Goal: Task Accomplishment & Management: Use online tool/utility

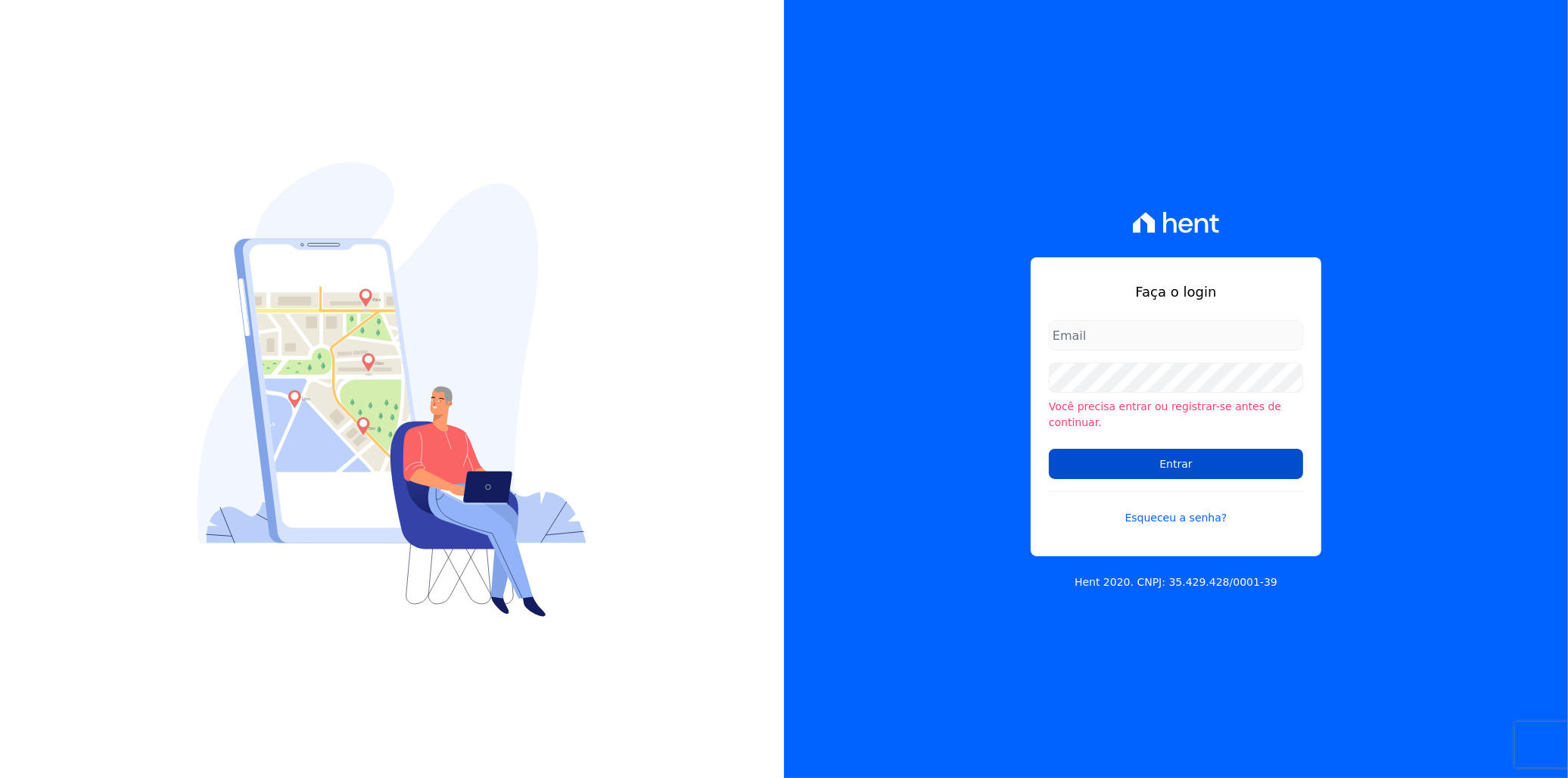
type input "[EMAIL_ADDRESS][PERSON_NAME][DOMAIN_NAME]"
click at [1137, 457] on input "Entrar" at bounding box center [1176, 464] width 254 height 31
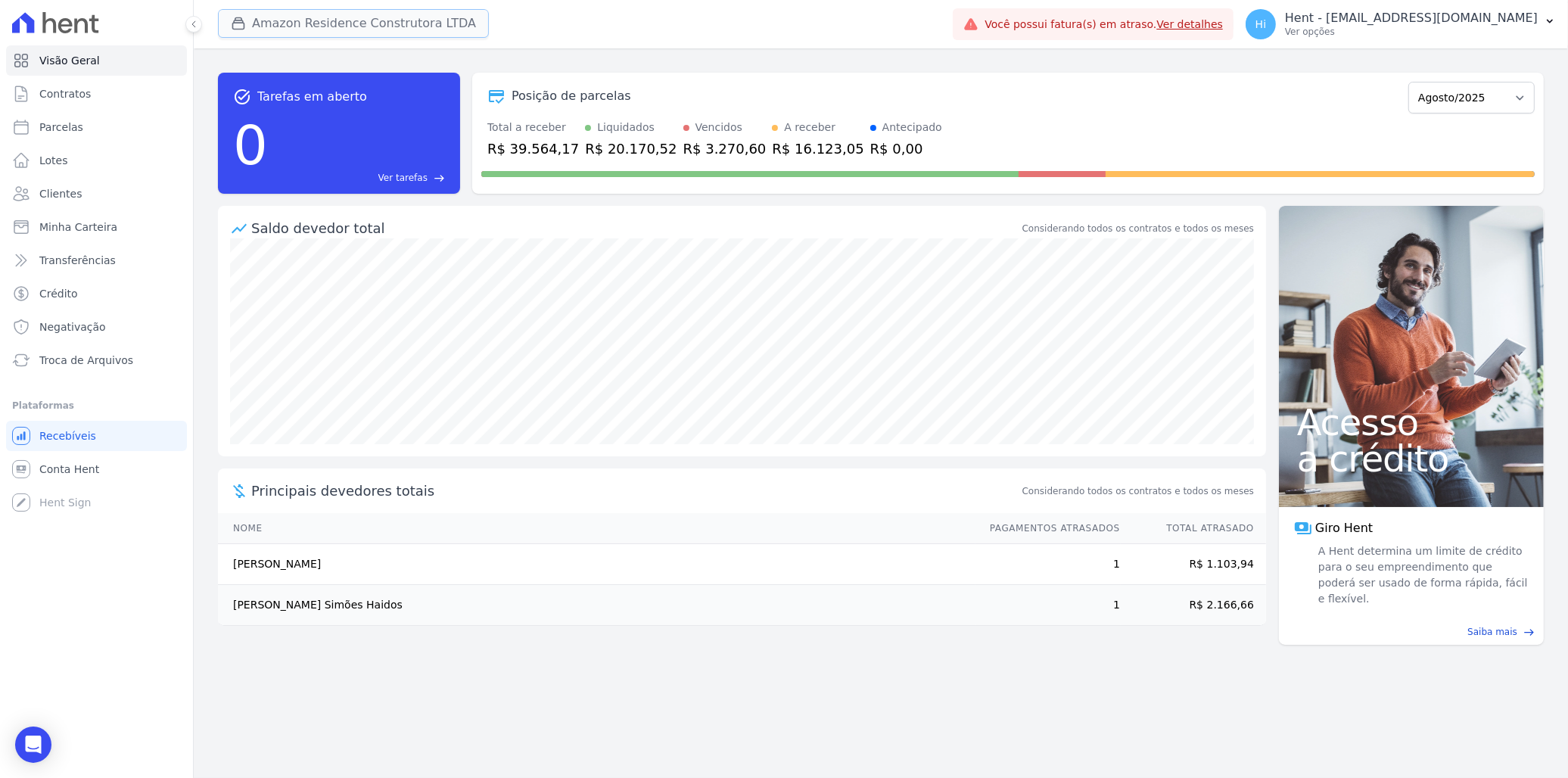
click at [366, 23] on button "Amazon Residence Construtora LTDA" at bounding box center [353, 24] width 271 height 29
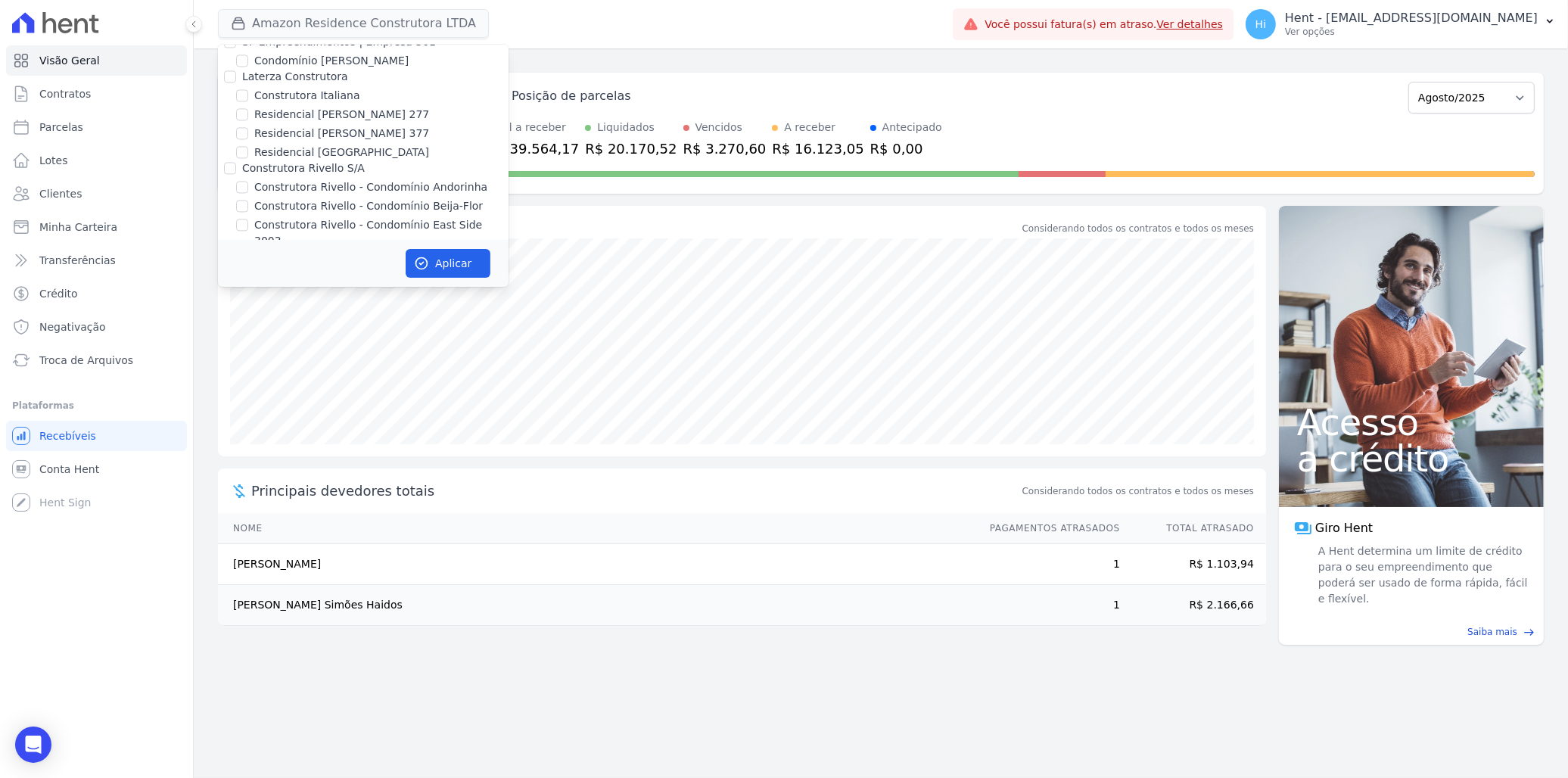
scroll to position [9957, 0]
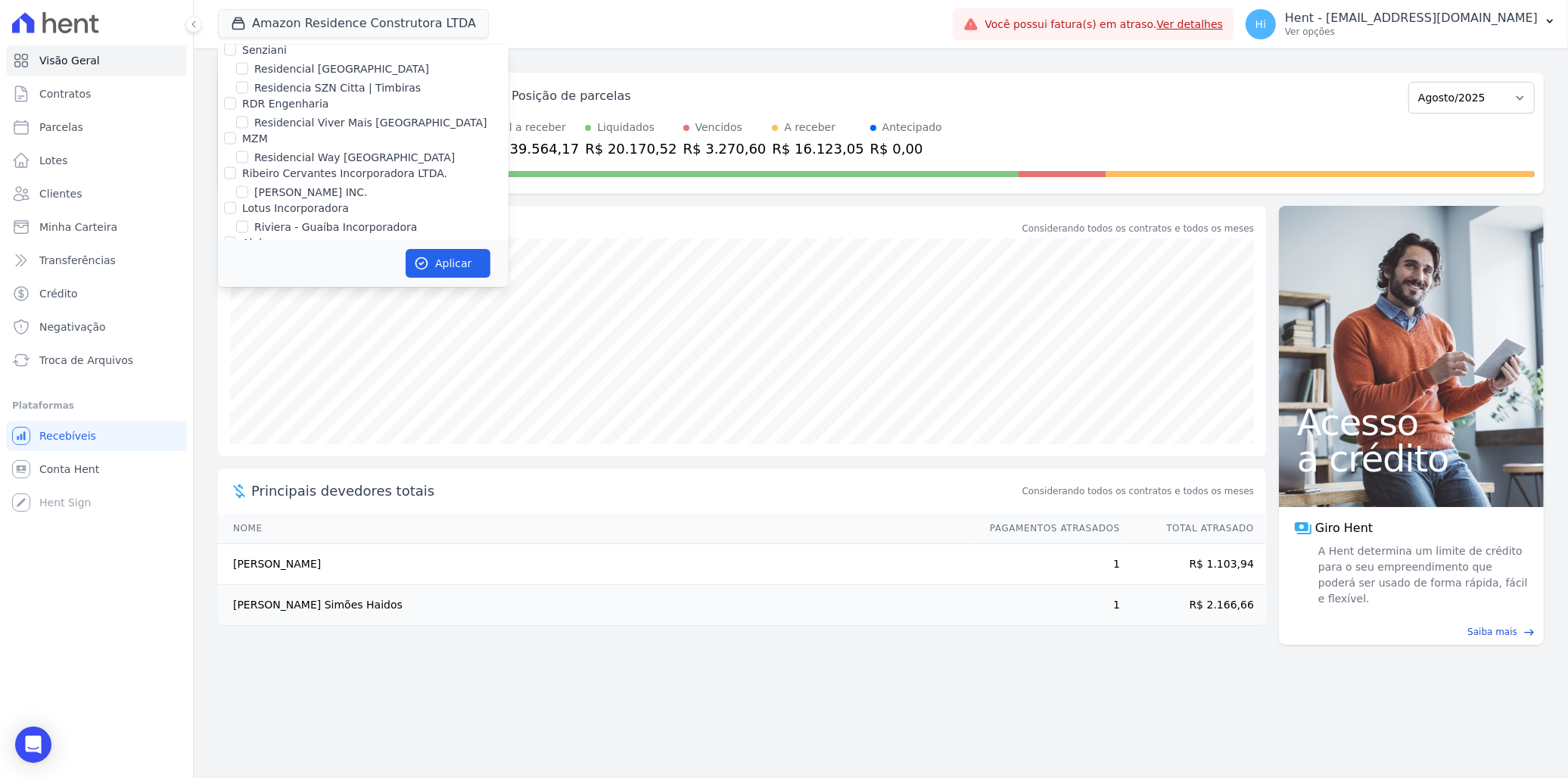
click at [258, 347] on label "DC4 EMPREENDIMENTOS E PARTICIPACOES LTDA" at bounding box center [371, 353] width 258 height 12
click at [236, 347] on input "DC4 EMPREENDIMENTOS E PARTICIPACOES LTDA" at bounding box center [230, 353] width 12 height 12
checkbox input "true"
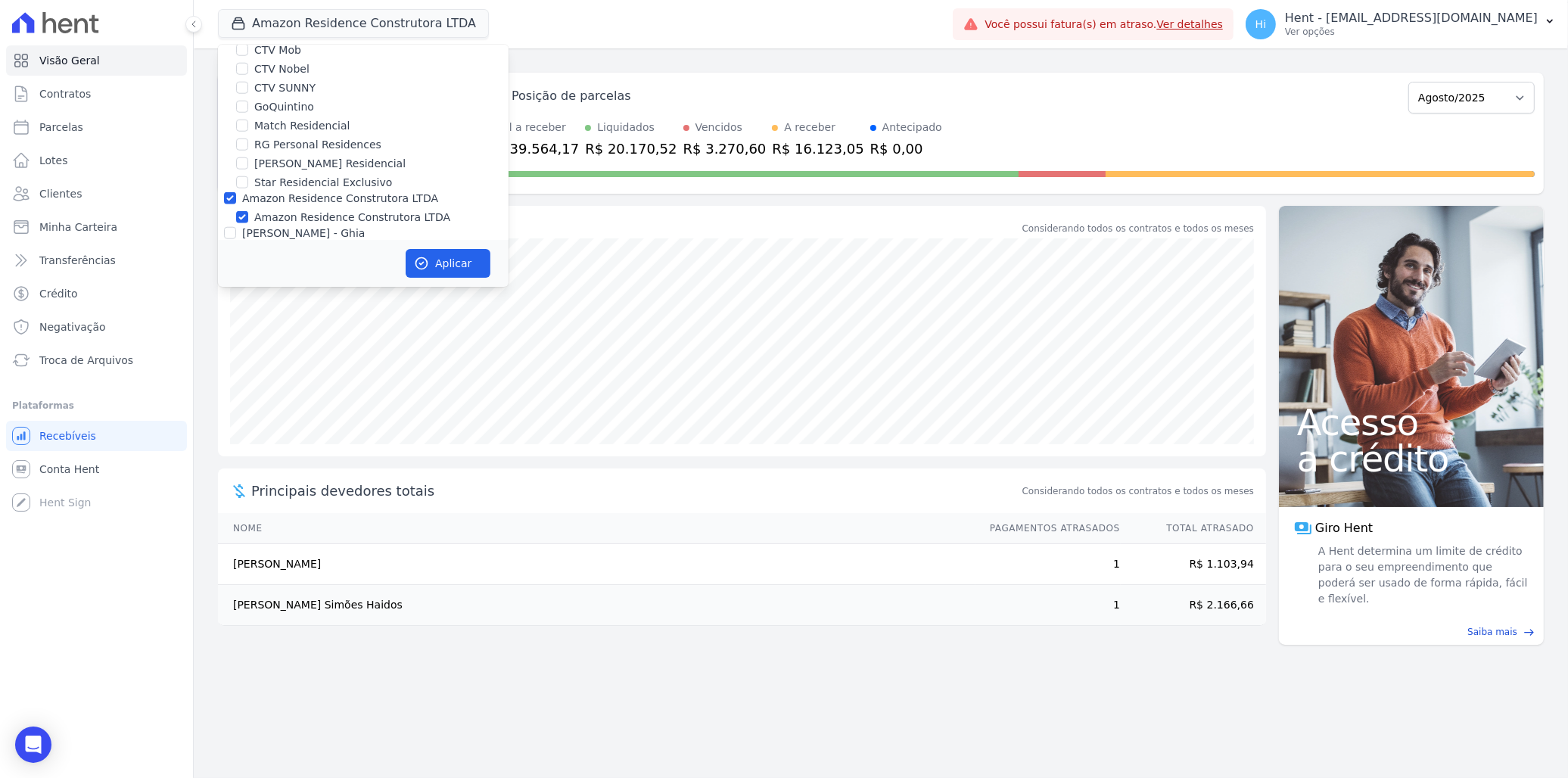
scroll to position [1874, 0]
click at [289, 224] on label "Amazon Residence Construtora LTDA" at bounding box center [352, 231] width 196 height 16
click at [248, 225] on input "Amazon Residence Construtora LTDA" at bounding box center [242, 231] width 12 height 12
checkbox input "false"
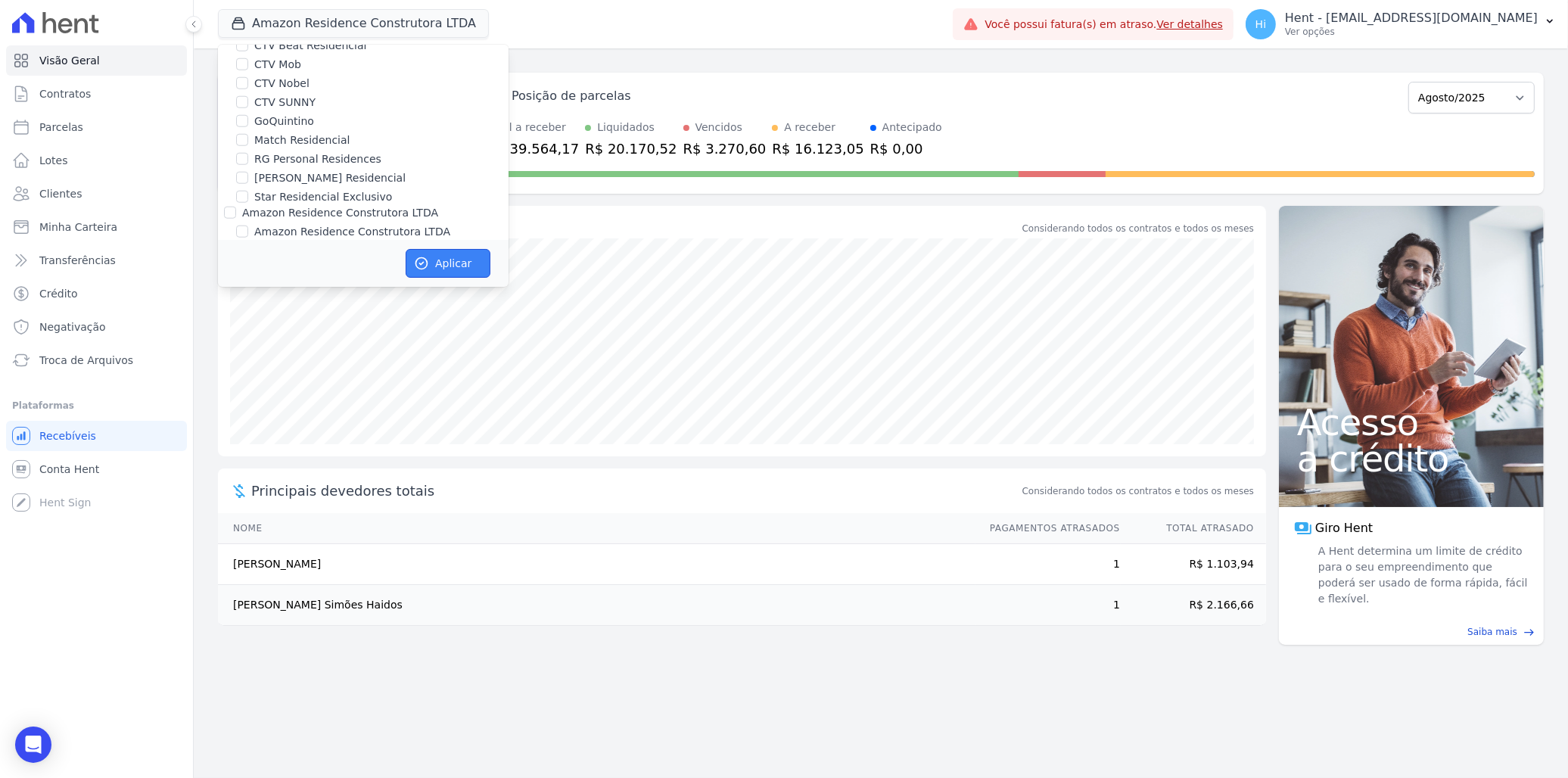
click at [442, 256] on button "Aplicar" at bounding box center [447, 263] width 85 height 29
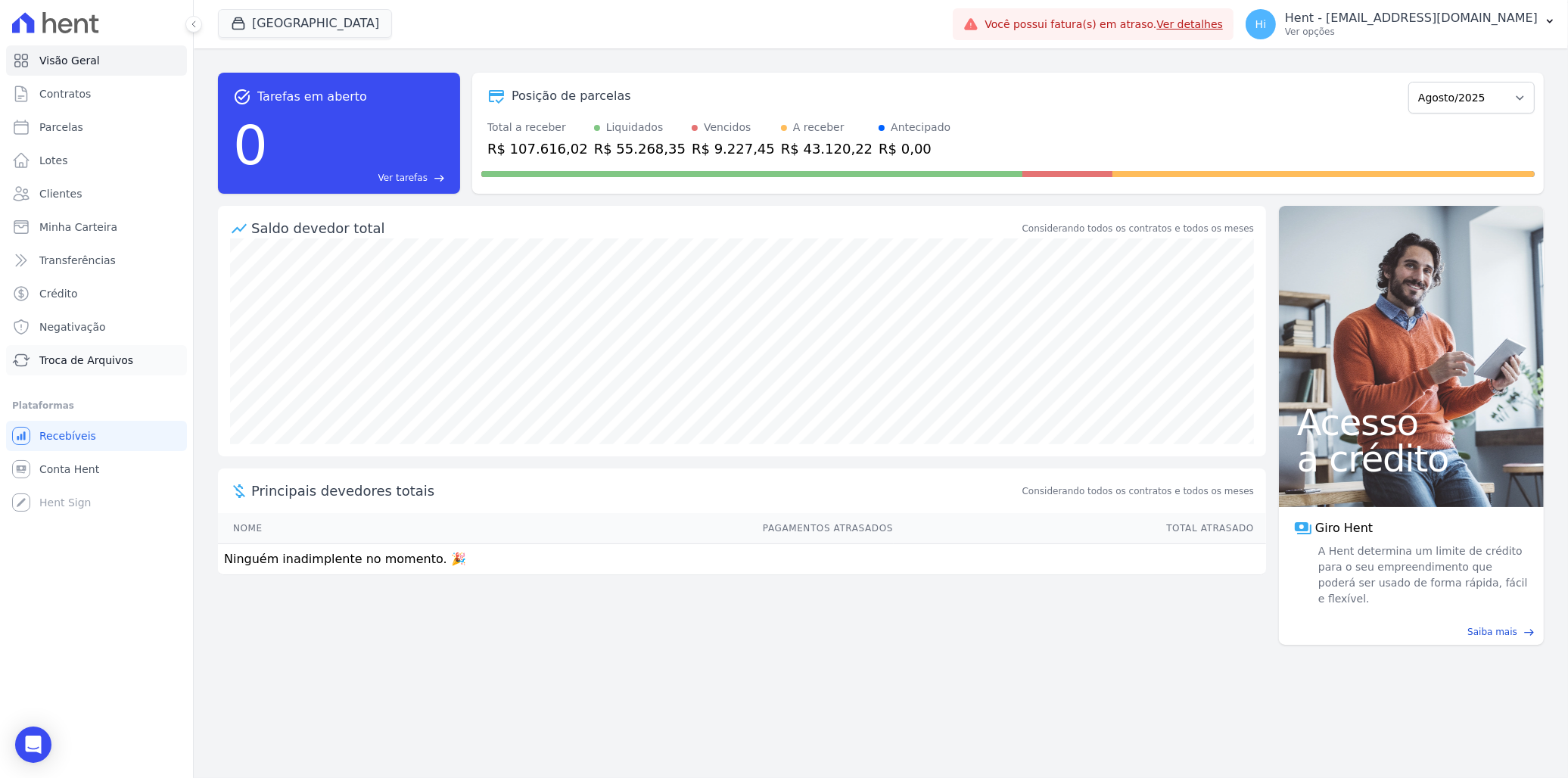
click at [81, 357] on span "Troca de Arquivos" at bounding box center [86, 360] width 94 height 15
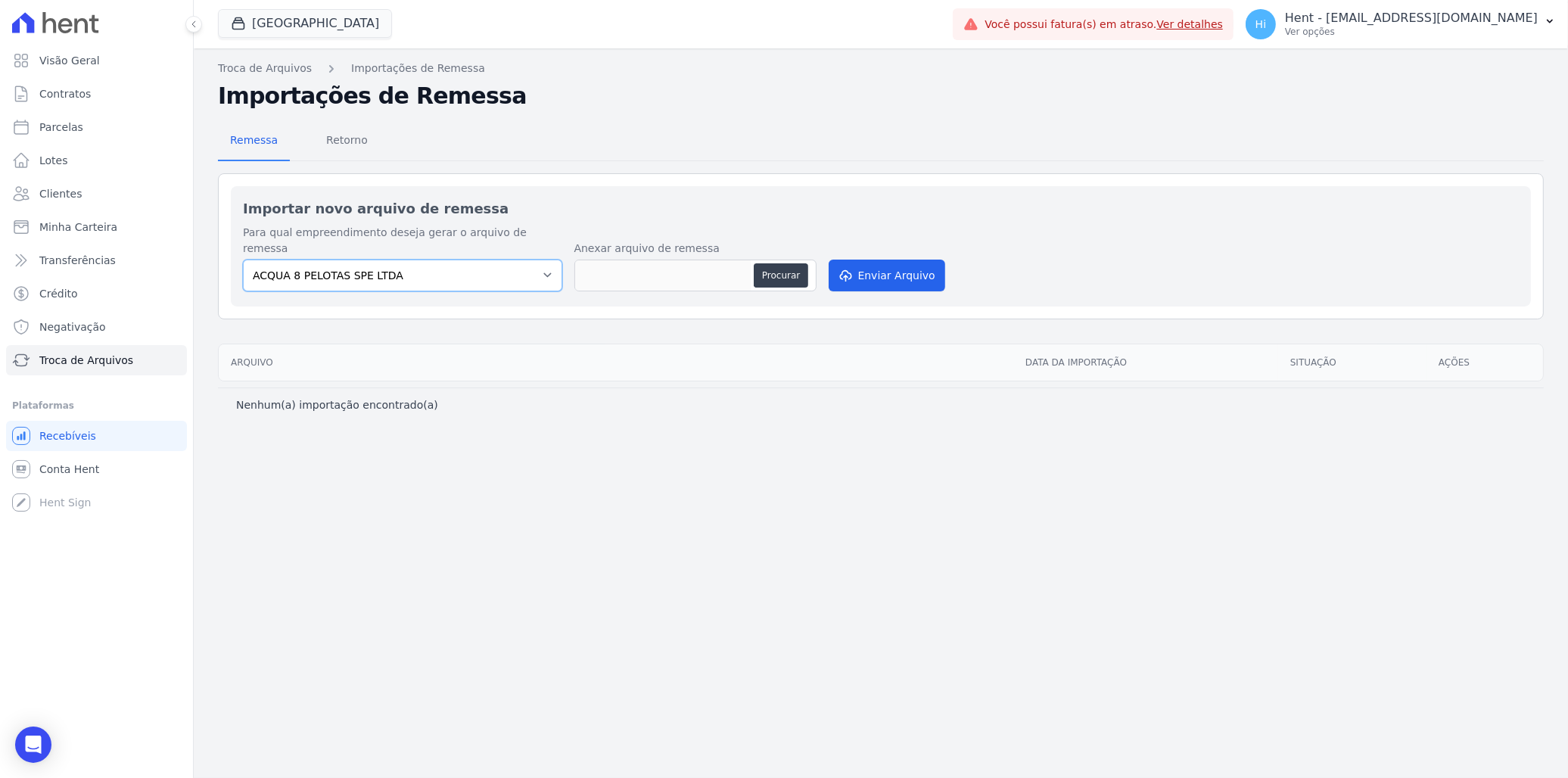
click at [482, 260] on select "ACQUA 8 PELOTAS SPE LTDA ACQUA LIFE CLUB ALTOS DE SANTANA Arcos Itaquera ARTE V…" at bounding box center [402, 276] width 319 height 32
select select "0ec540b7-9ef3-482d-bf01-89ffe9ca34f5"
click at [243, 260] on select "ACQUA 8 PELOTAS SPE LTDA ACQUA LIFE CLUB ALTOS DE SANTANA Arcos Itaquera ARTE V…" at bounding box center [402, 276] width 319 height 32
click at [788, 263] on button "Procurar" at bounding box center [780, 276] width 54 height 24
type input "202507301618570.txt"
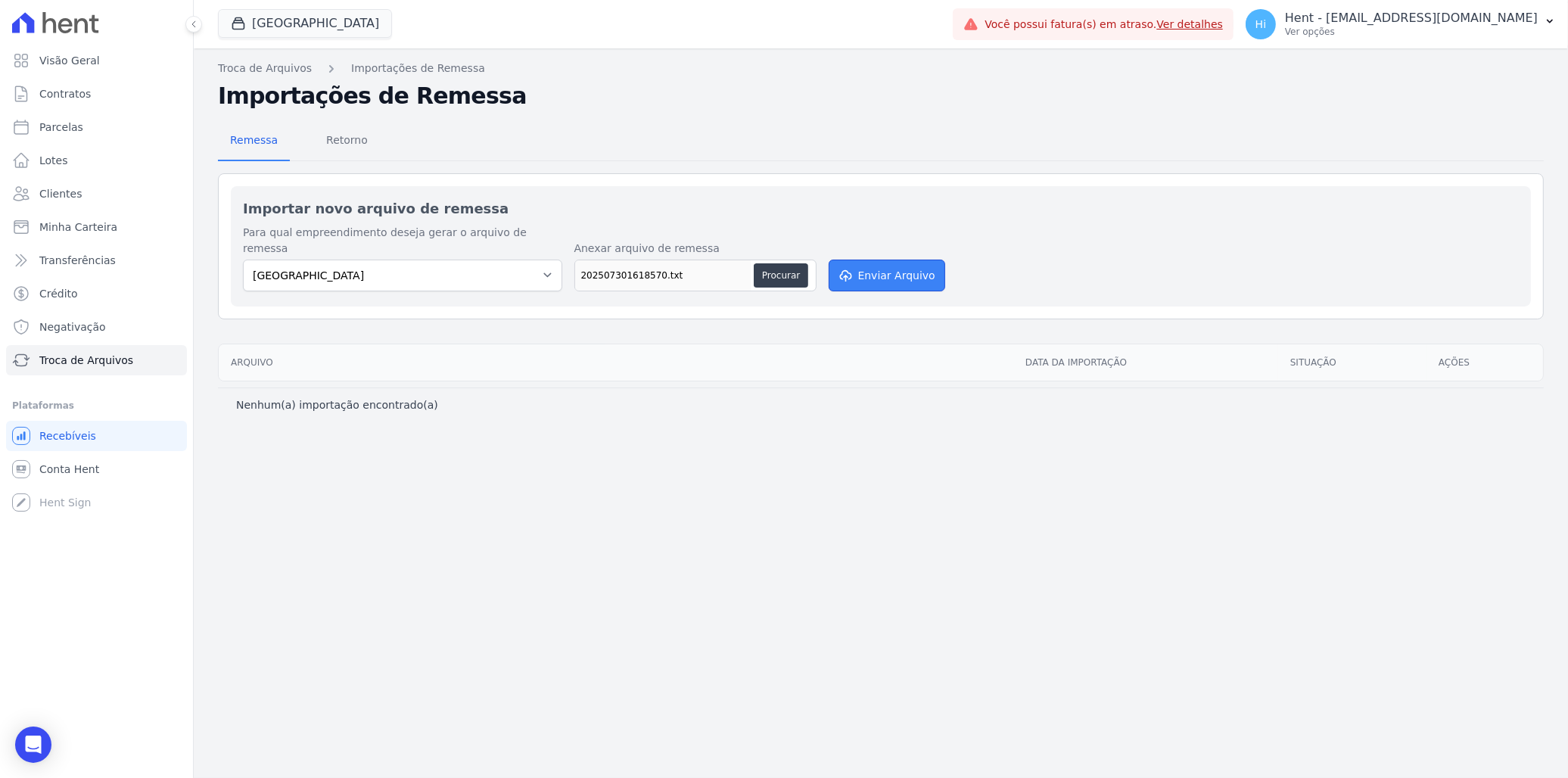
click at [908, 261] on button "Enviar Arquivo" at bounding box center [886, 276] width 117 height 32
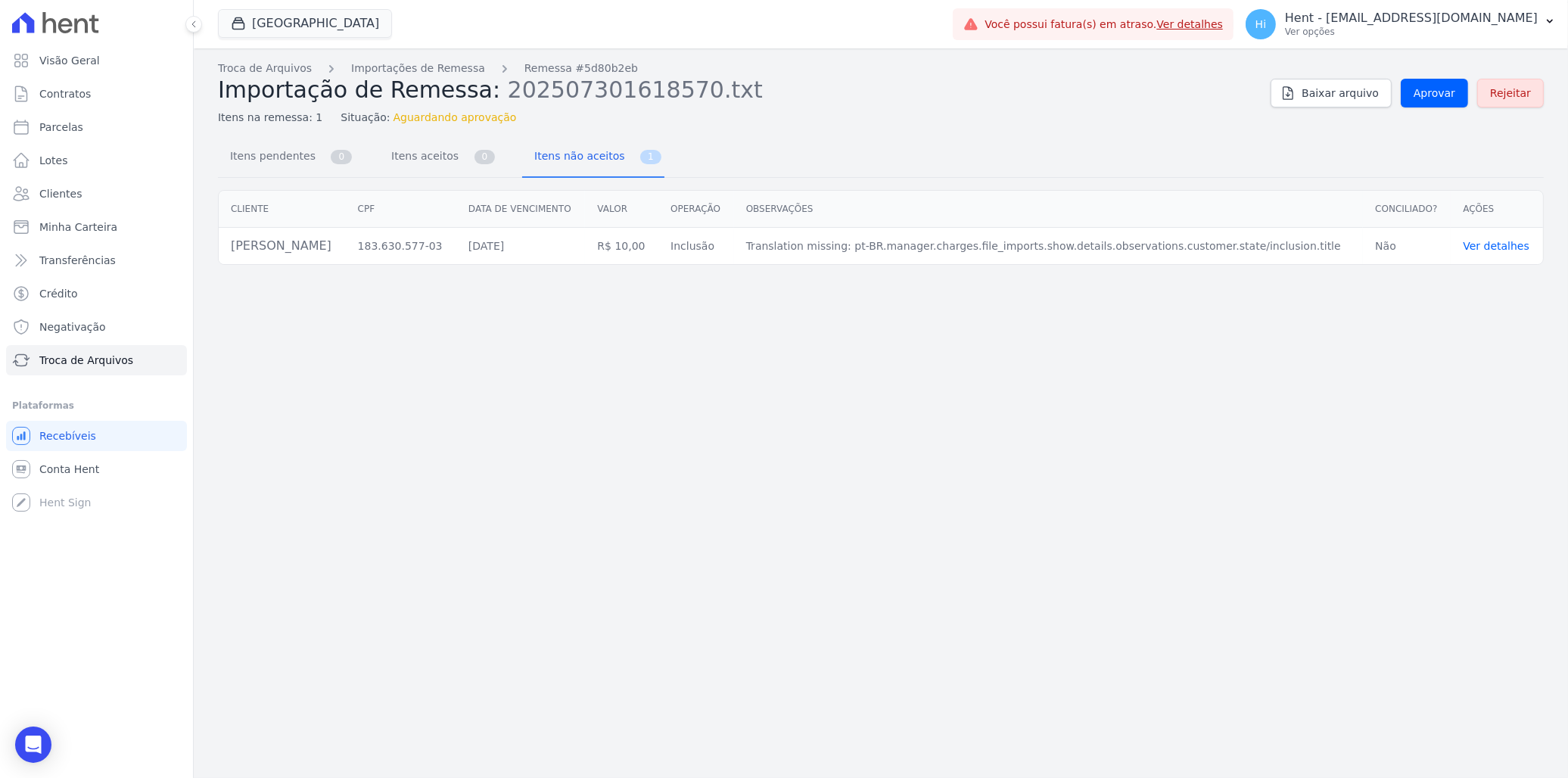
click at [1464, 244] on link "Ver detalhes" at bounding box center [1495, 246] width 66 height 12
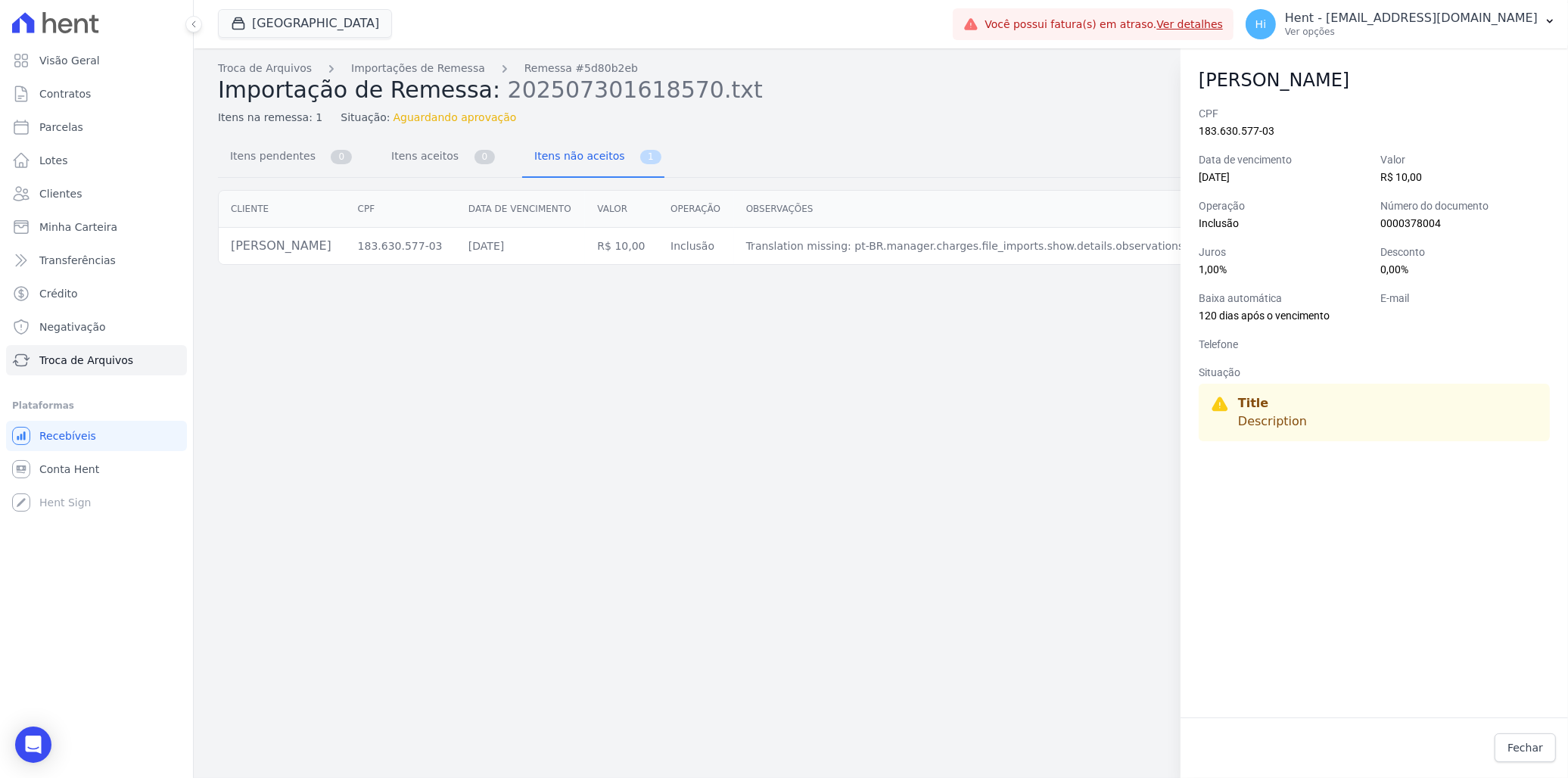
click at [1058, 367] on div "Troca de Arquivos Importações de Remessa Remessa #5d80b2eb Importação de Remess…" at bounding box center [881, 412] width 1374 height 729
click at [1022, 247] on td "Translation missing: pt-BR.manager.charges.file_imports.show.details.observatio…" at bounding box center [1048, 246] width 630 height 37
click at [1522, 747] on span "Fechar" at bounding box center [1524, 747] width 36 height 15
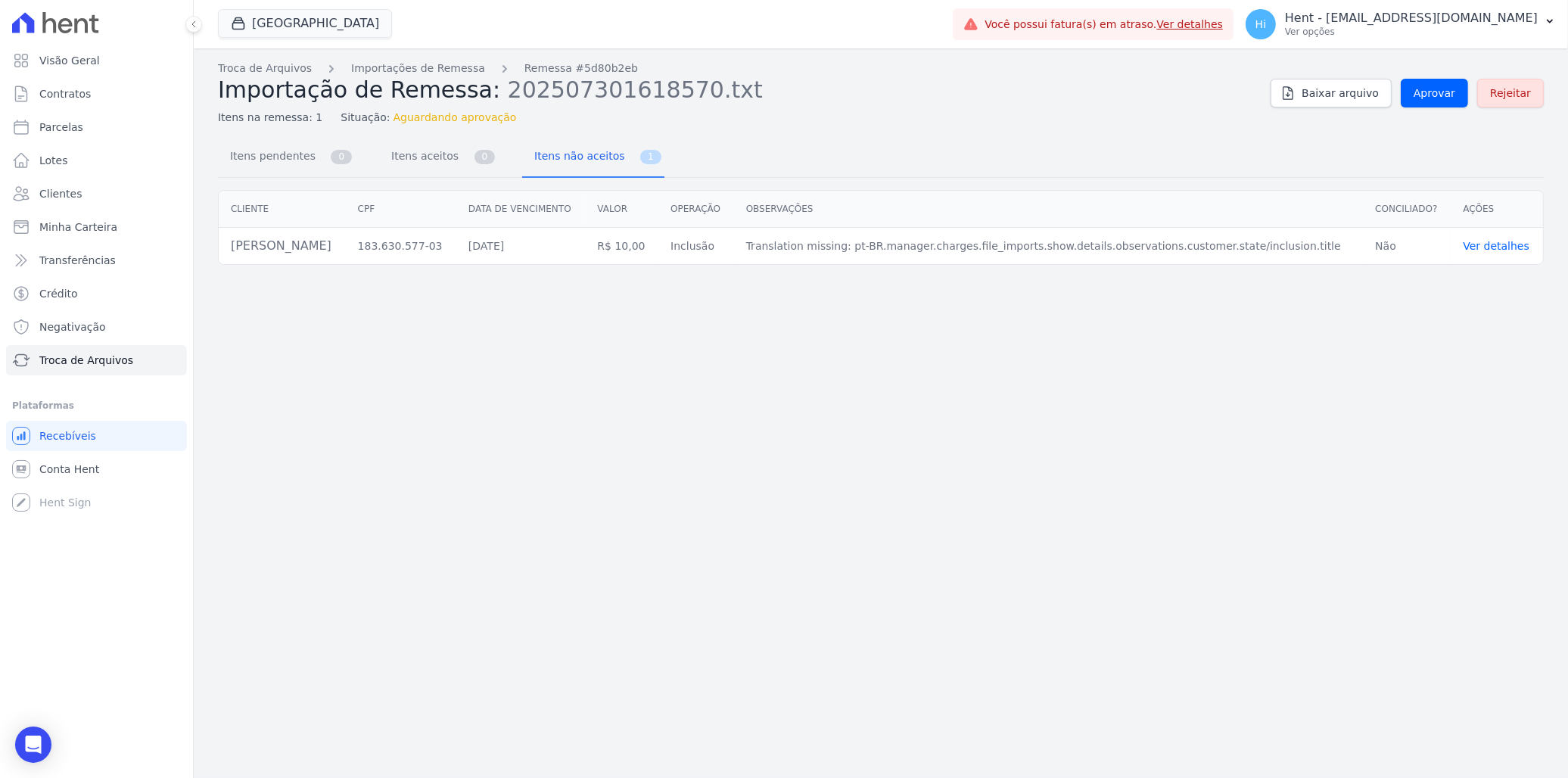
click at [1213, 244] on td "Translation missing: pt-BR.manager.charges.file_imports.show.details.observatio…" at bounding box center [1048, 246] width 630 height 37
click at [1481, 250] on link "Ver detalhes" at bounding box center [1495, 246] width 66 height 12
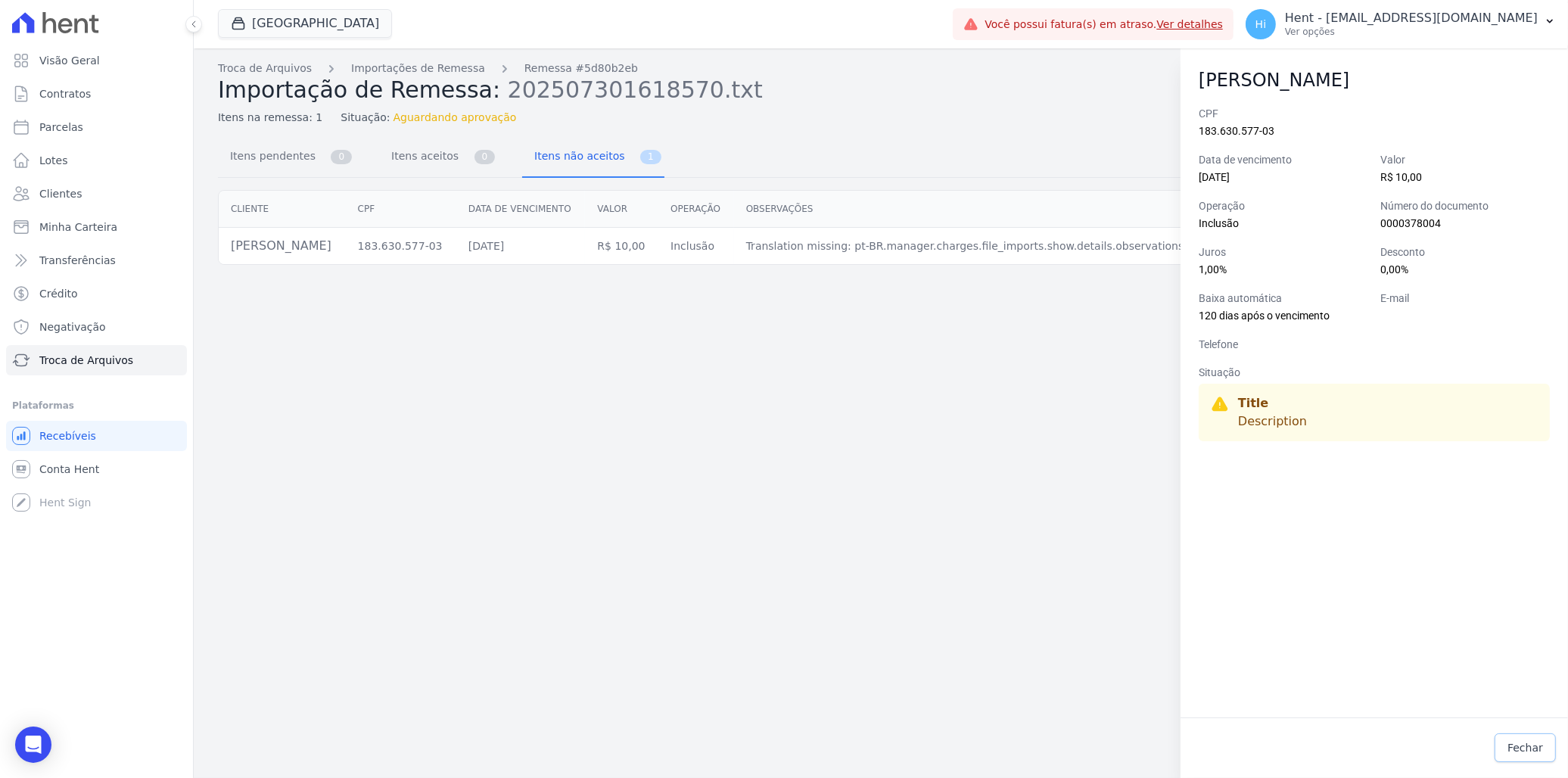
click at [1518, 755] on span "Fechar" at bounding box center [1524, 747] width 36 height 15
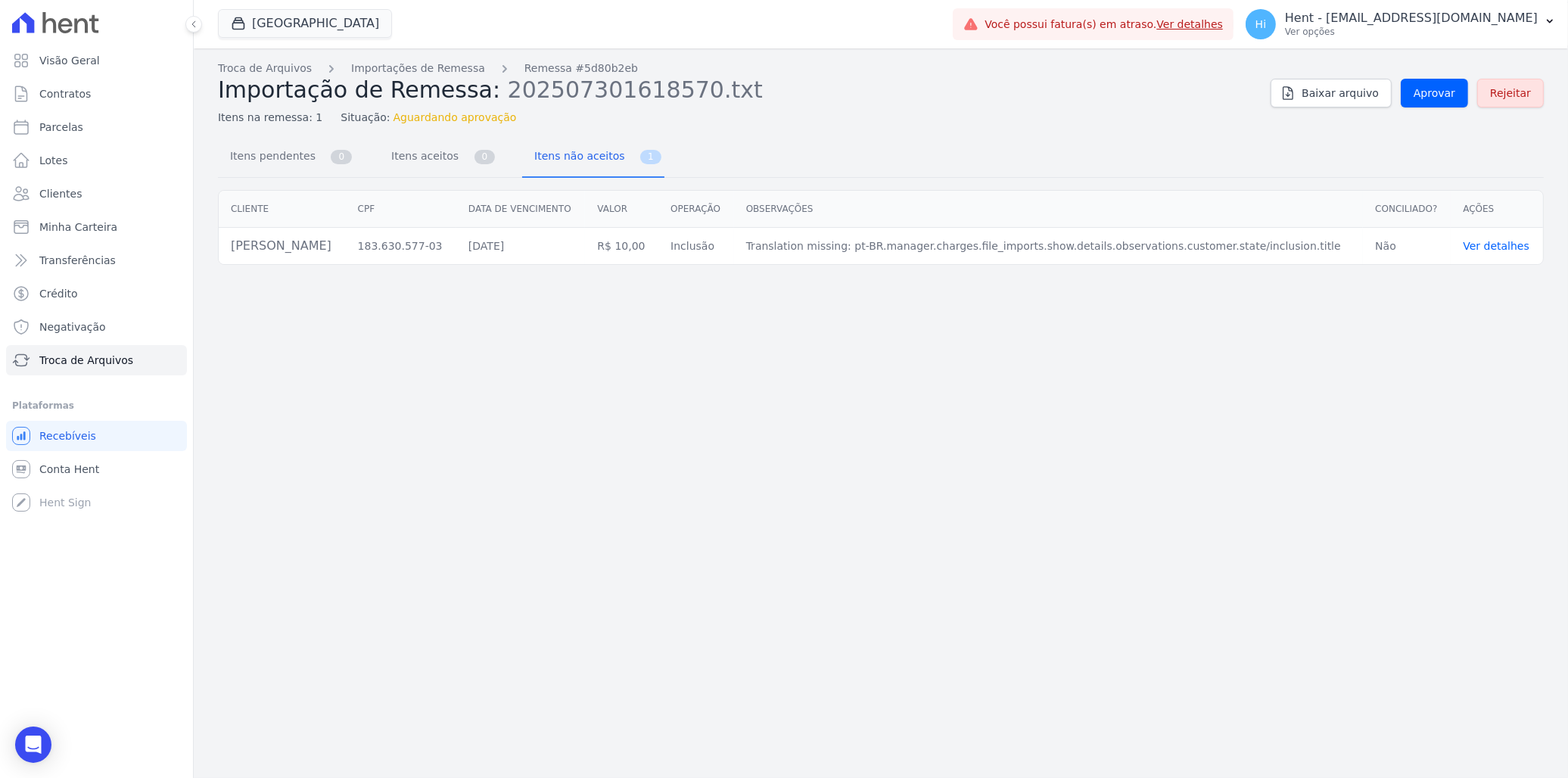
click at [1481, 246] on link "Ver detalhes" at bounding box center [1495, 246] width 66 height 12
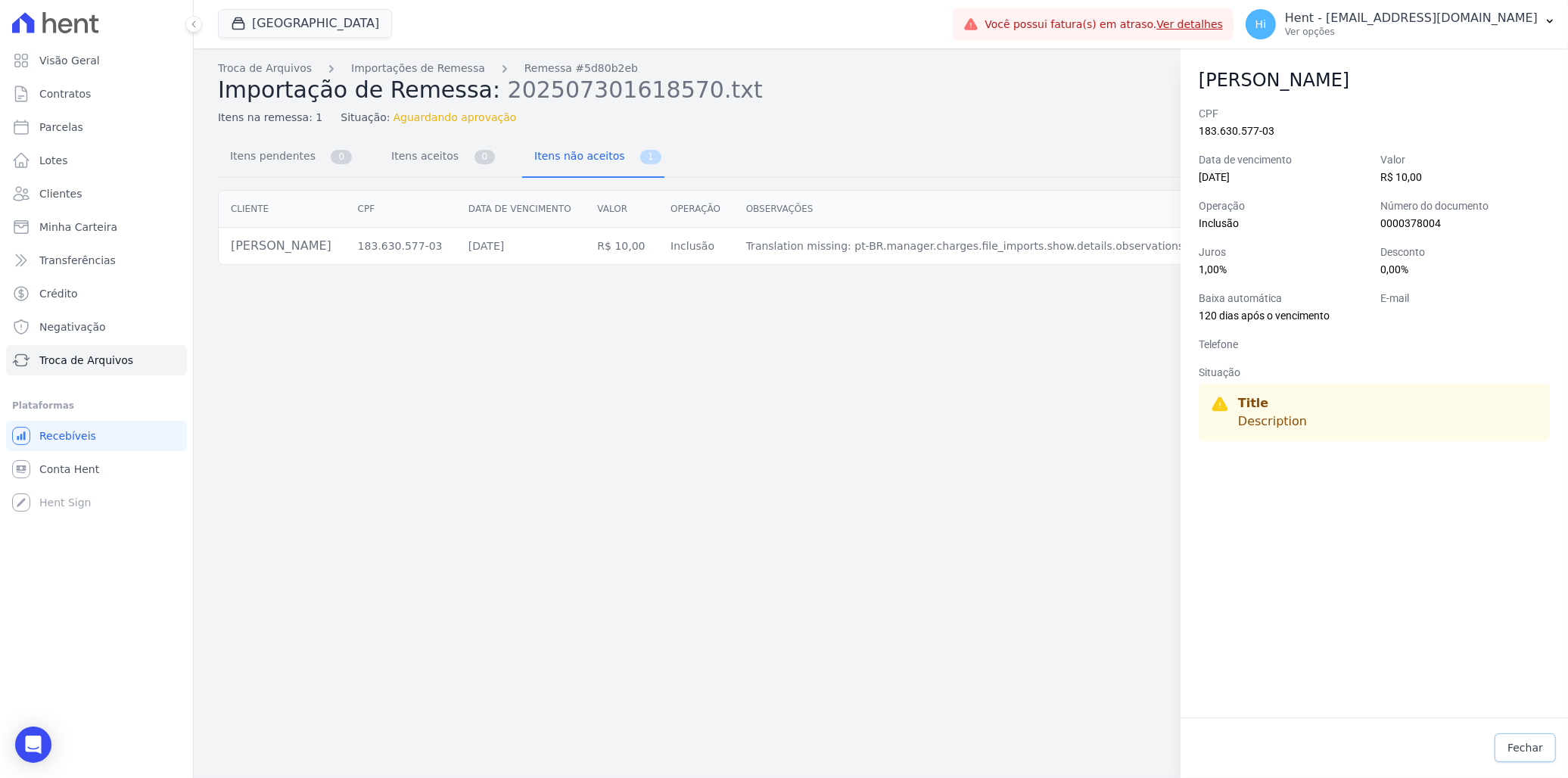
click at [1521, 752] on span "Fechar" at bounding box center [1524, 747] width 36 height 15
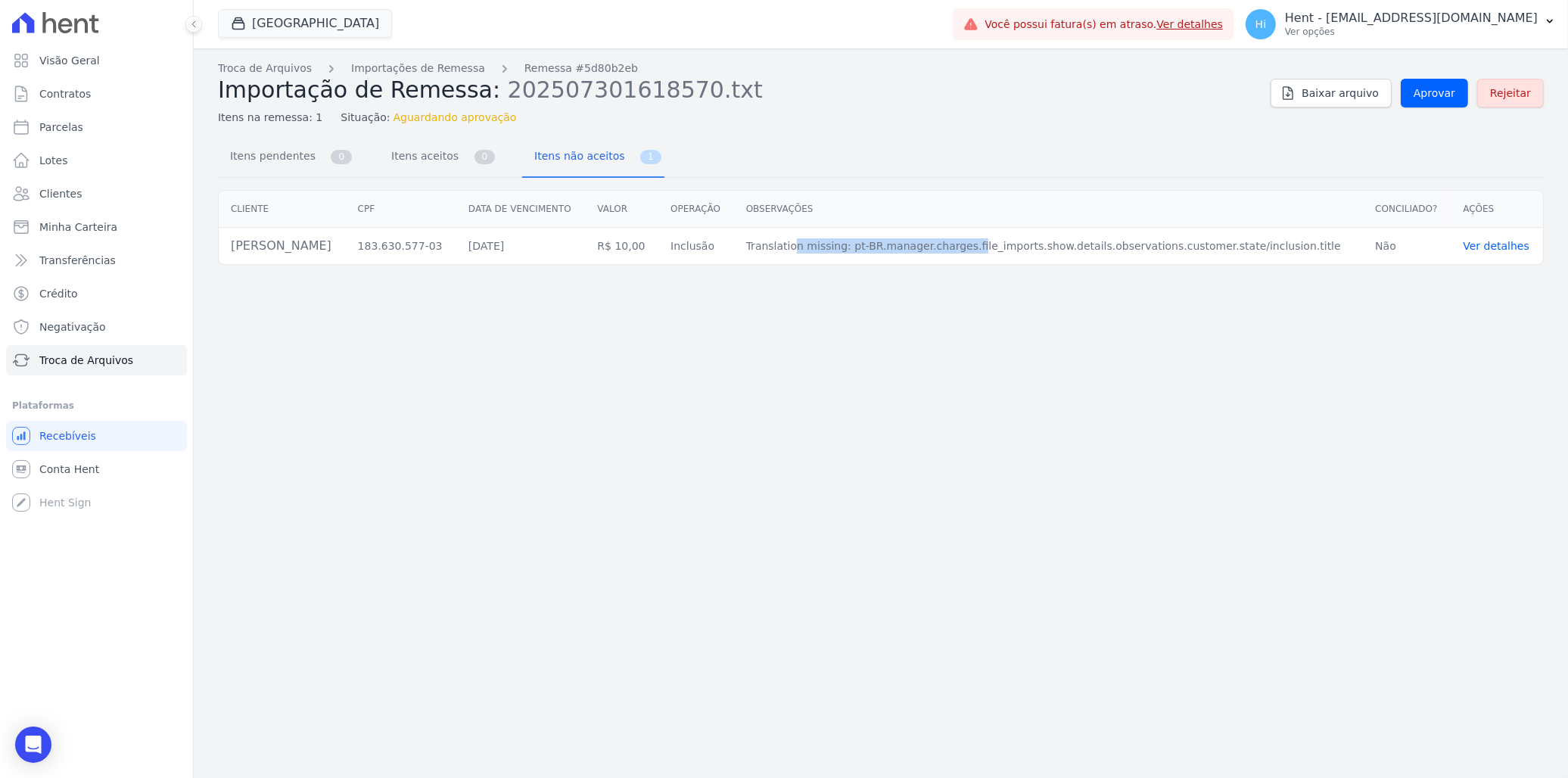
drag, startPoint x: 731, startPoint y: 244, endPoint x: 902, endPoint y: 256, distance: 171.4
click at [902, 256] on td "Translation missing: pt-BR.manager.charges.file_imports.show.details.observatio…" at bounding box center [1048, 246] width 630 height 37
drag, startPoint x: 902, startPoint y: 256, endPoint x: 864, endPoint y: 256, distance: 38.0
click at [864, 256] on td "Translation missing: pt-BR.manager.charges.file_imports.show.details.observatio…" at bounding box center [1048, 246] width 630 height 37
click at [860, 247] on td "Translation missing: pt-BR.manager.charges.file_imports.show.details.observatio…" at bounding box center [1048, 246] width 630 height 37
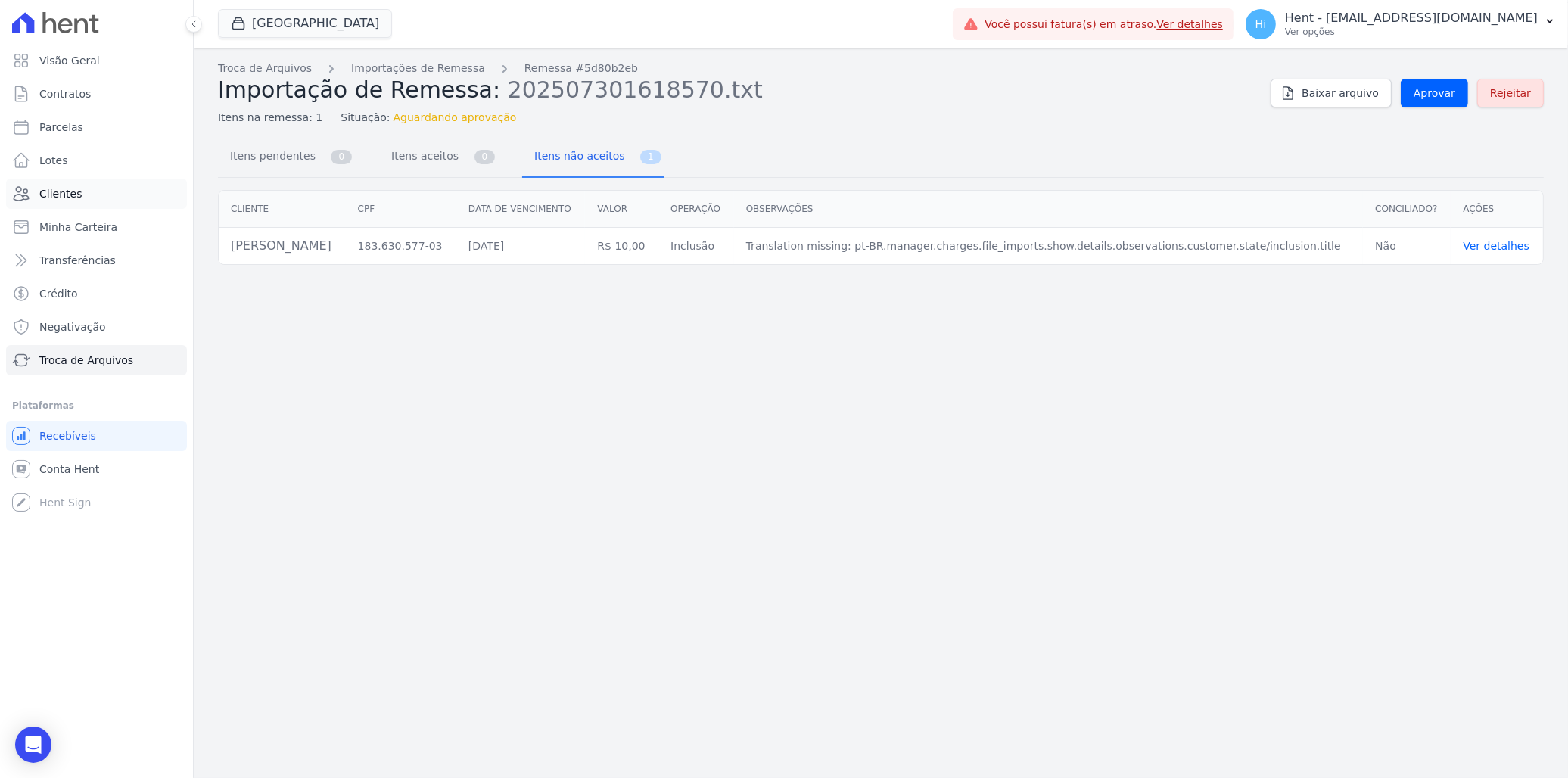
click at [69, 192] on span "Clientes" at bounding box center [61, 194] width 43 height 15
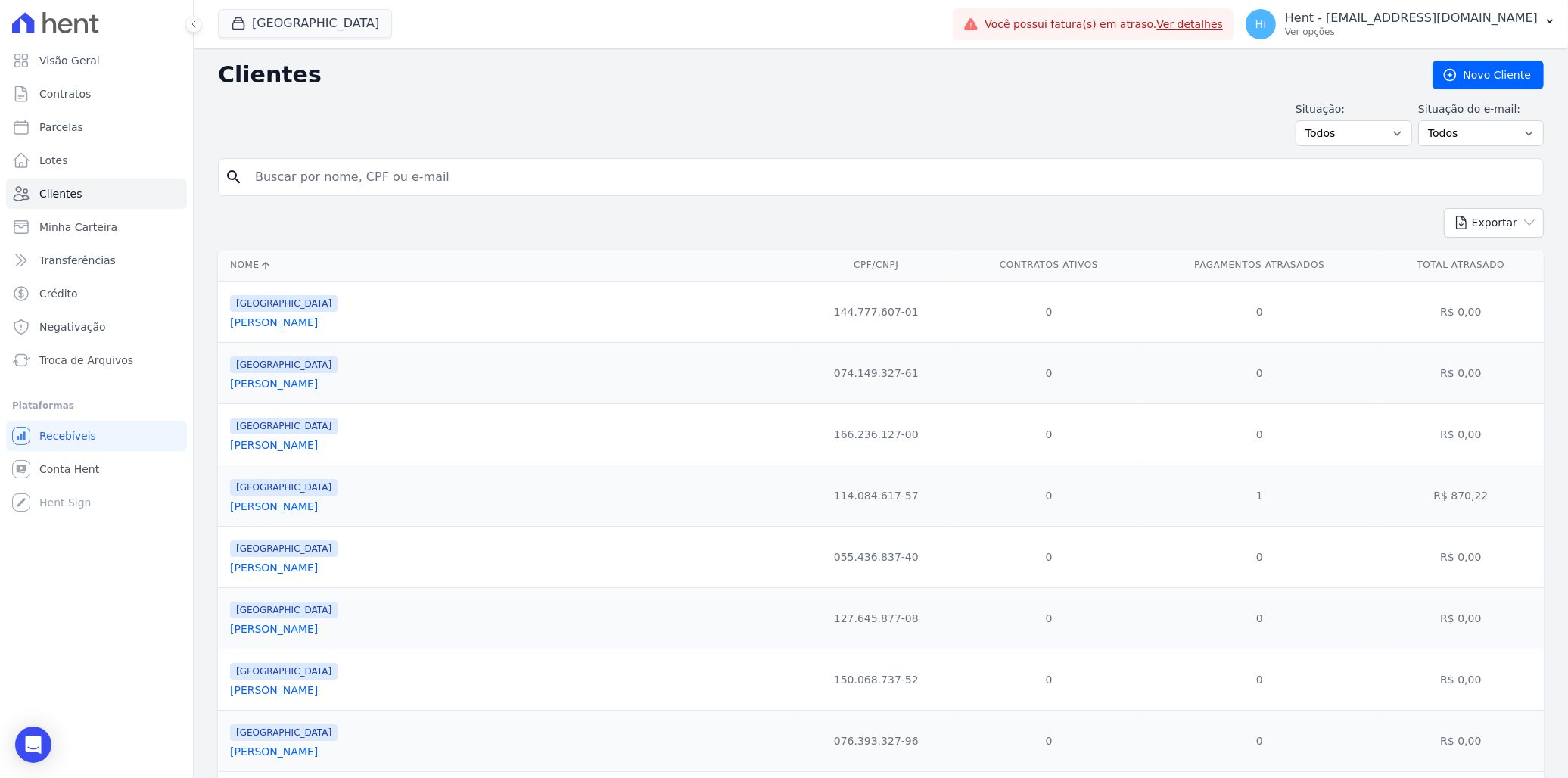
click at [384, 179] on input "search" at bounding box center [891, 177] width 1291 height 31
type input "raquel"
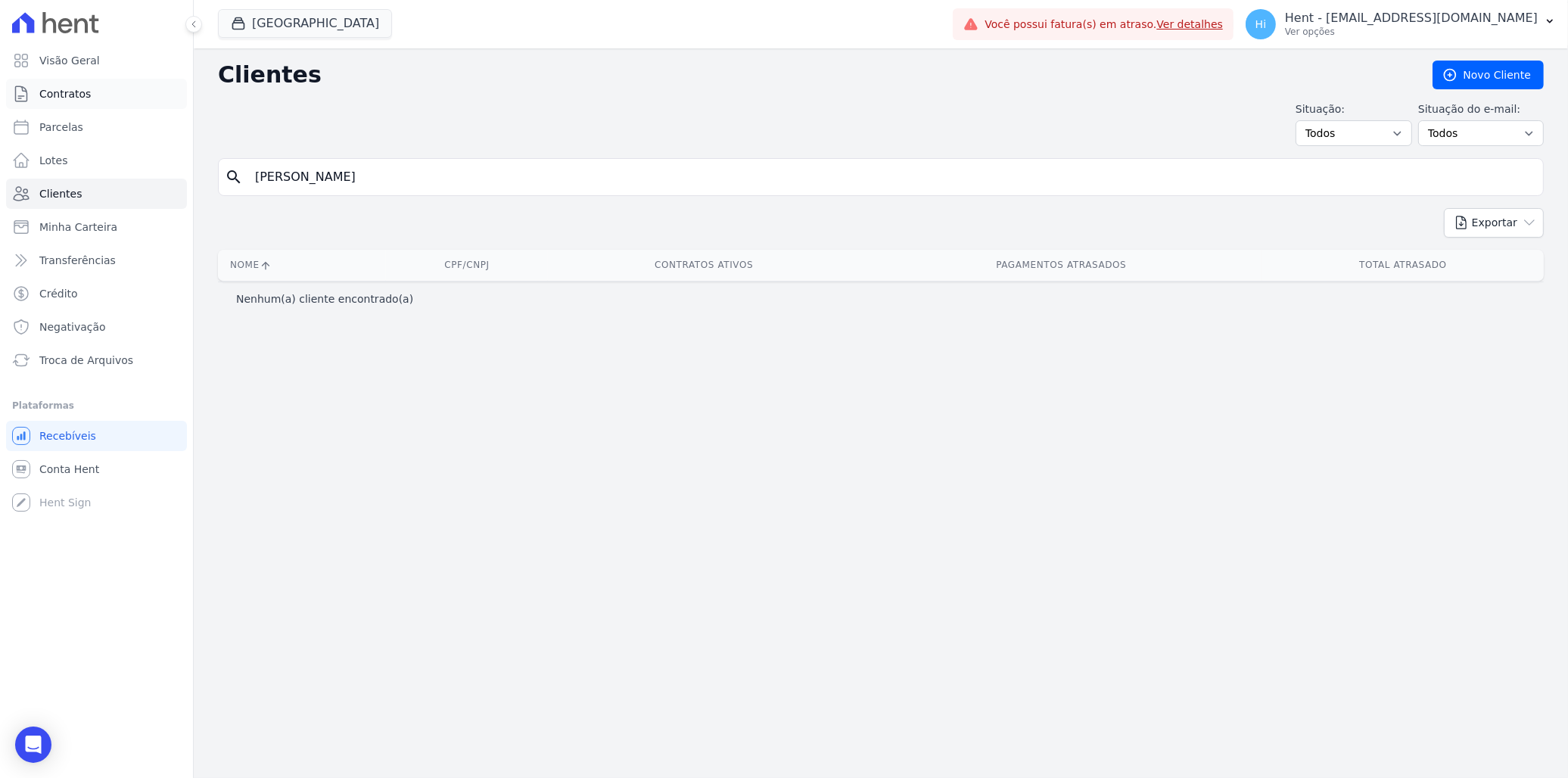
click at [73, 93] on span "Contratos" at bounding box center [65, 94] width 51 height 15
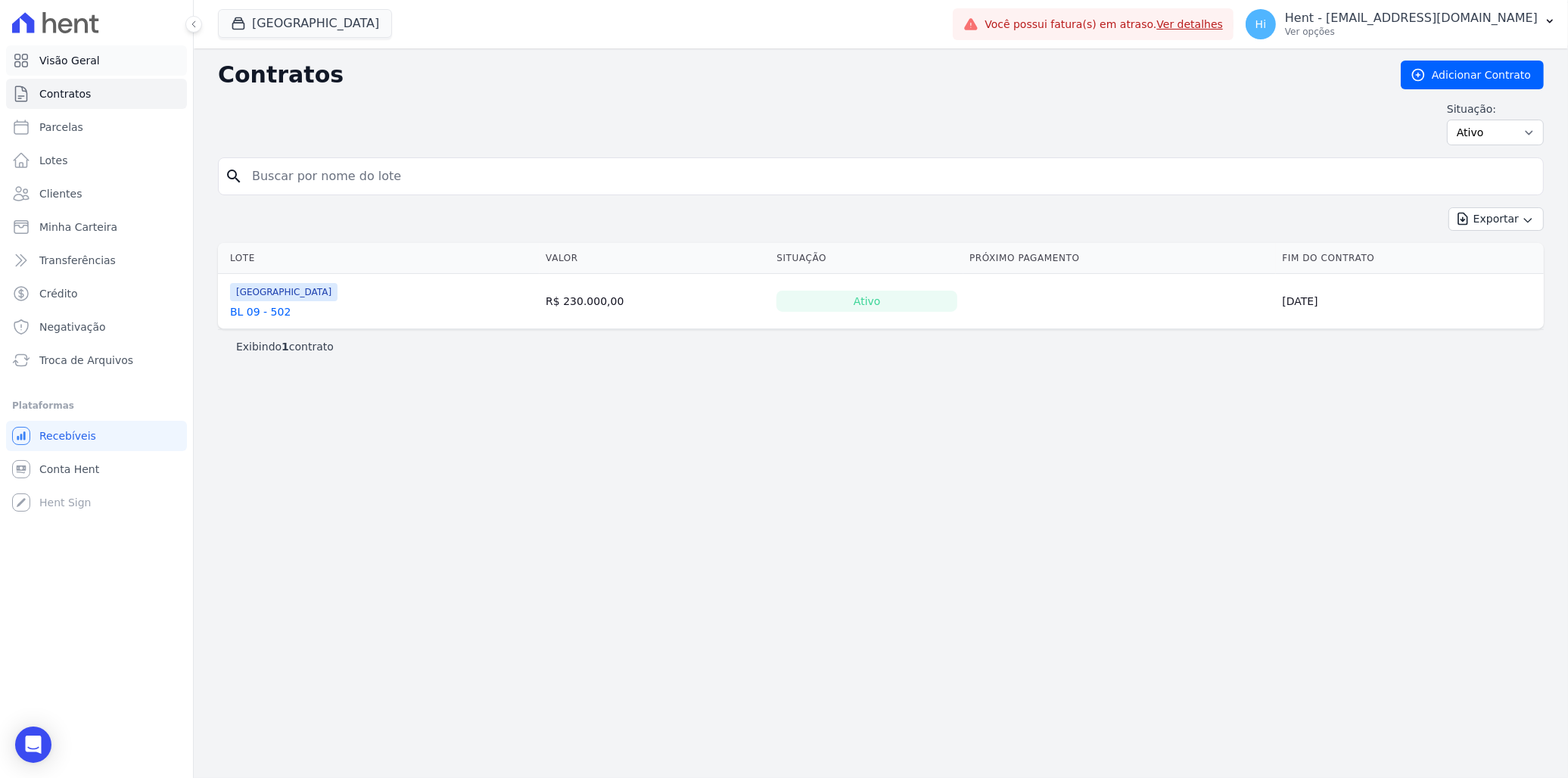
click at [104, 70] on link "Visão Geral" at bounding box center [96, 60] width 181 height 31
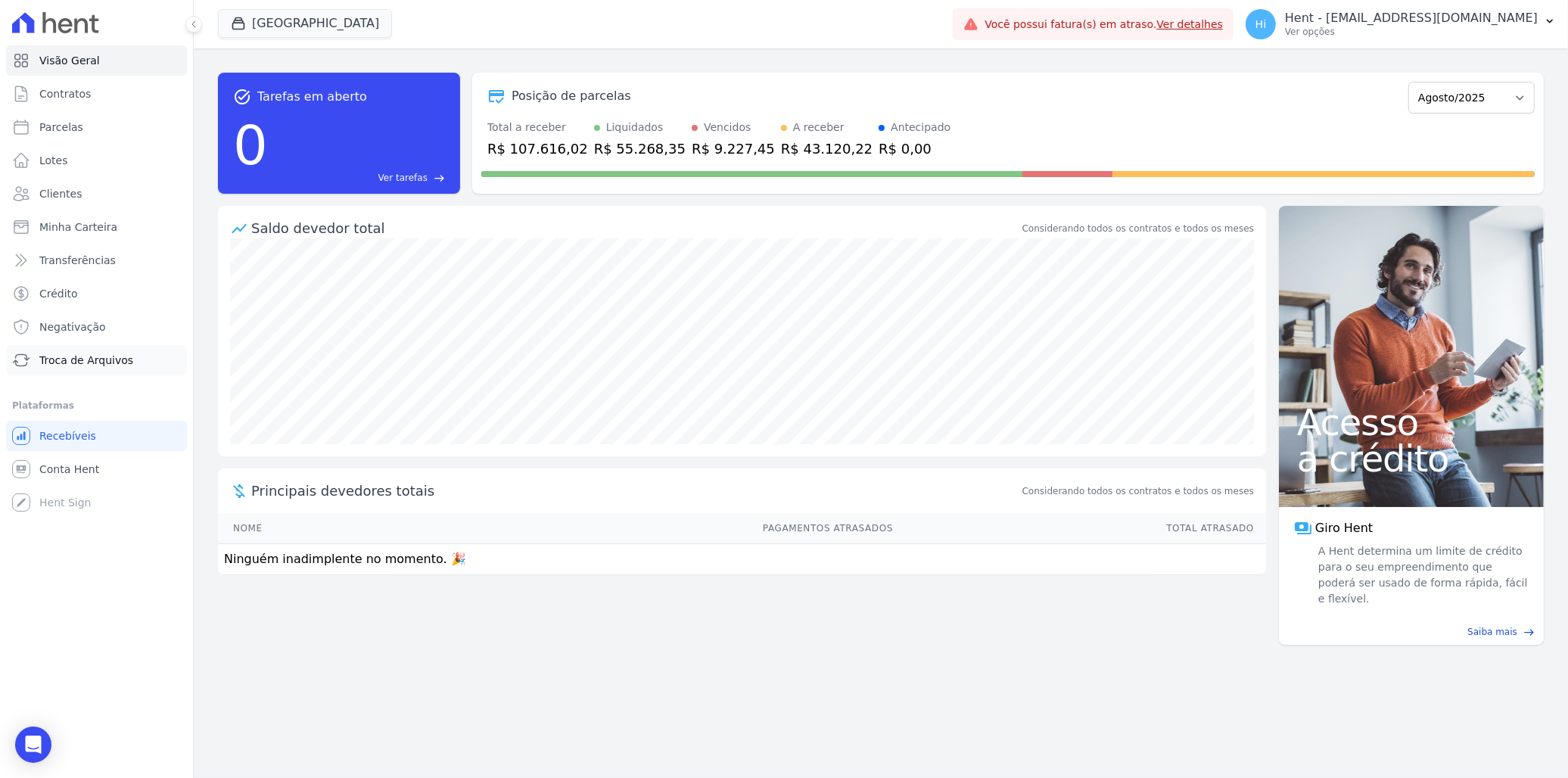
click at [98, 363] on span "Troca de Arquivos" at bounding box center [86, 360] width 94 height 15
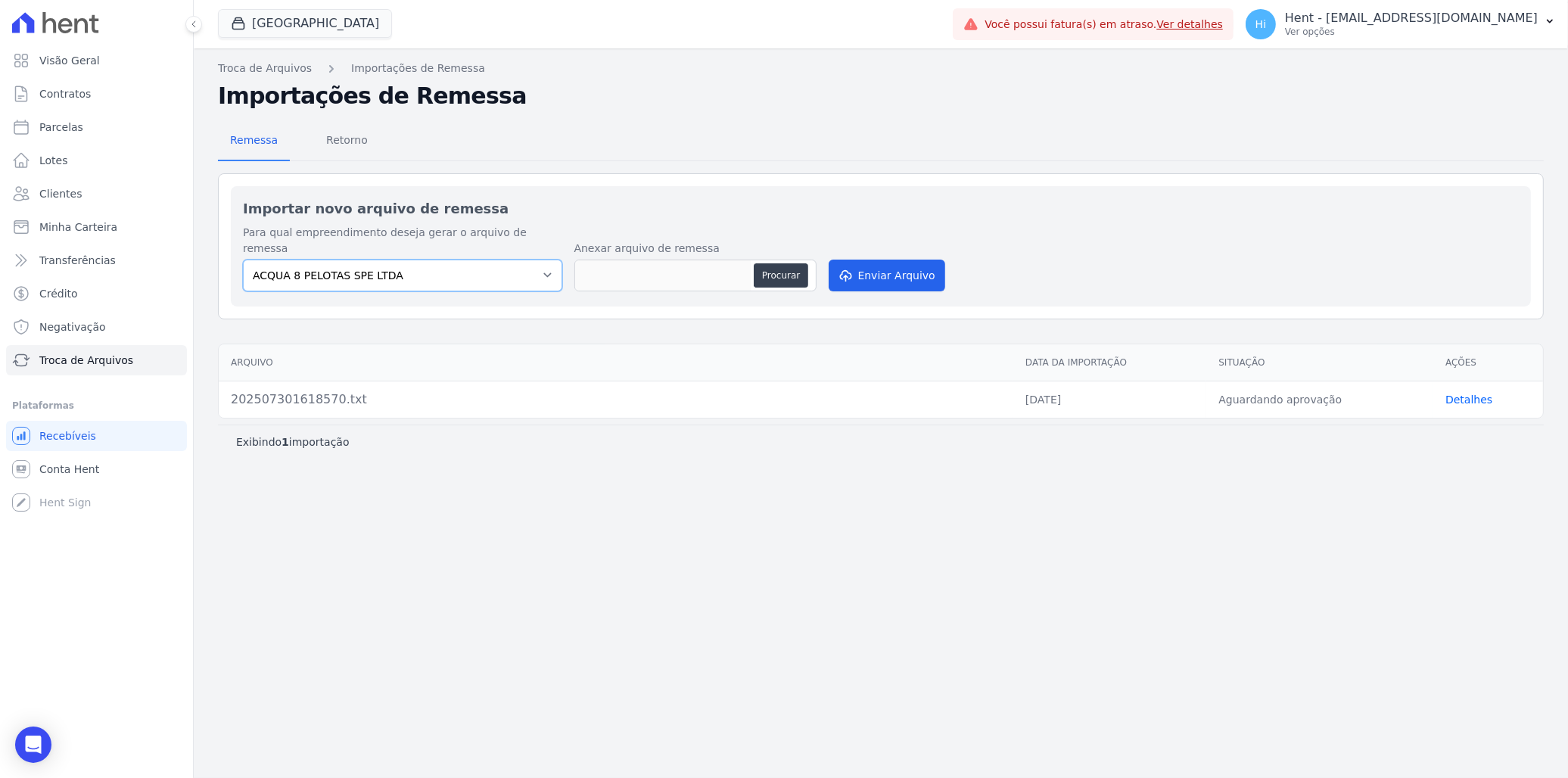
click at [472, 260] on select "ACQUA 8 PELOTAS SPE LTDA ACQUA LIFE CLUB ALTOS DE SANTANA Arcos Itaquera ARTE V…" at bounding box center [402, 276] width 319 height 32
click at [1466, 393] on link "Detalhes" at bounding box center [1468, 399] width 47 height 12
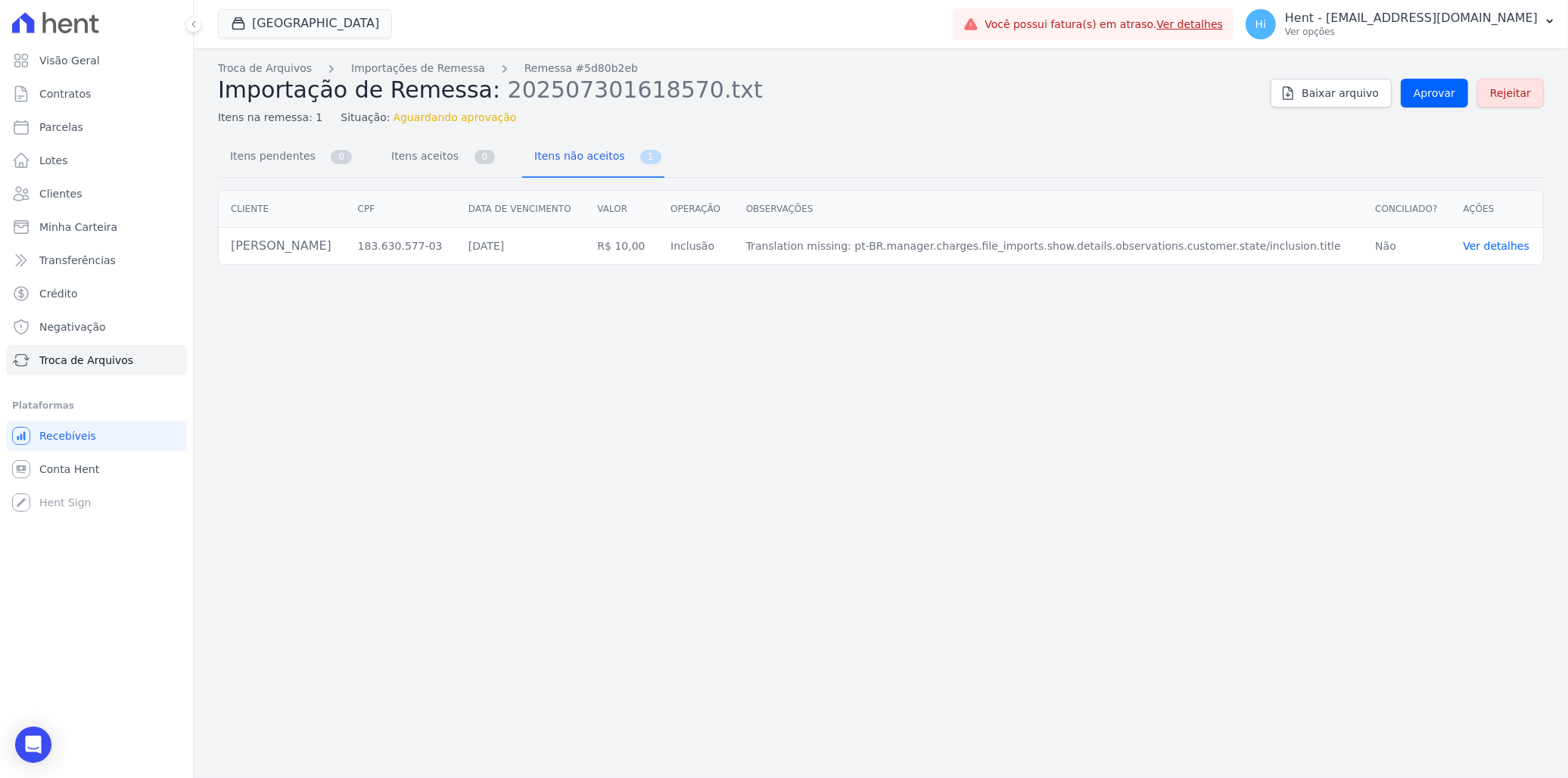
click at [1515, 88] on span "Rejeitar" at bounding box center [1511, 93] width 41 height 15
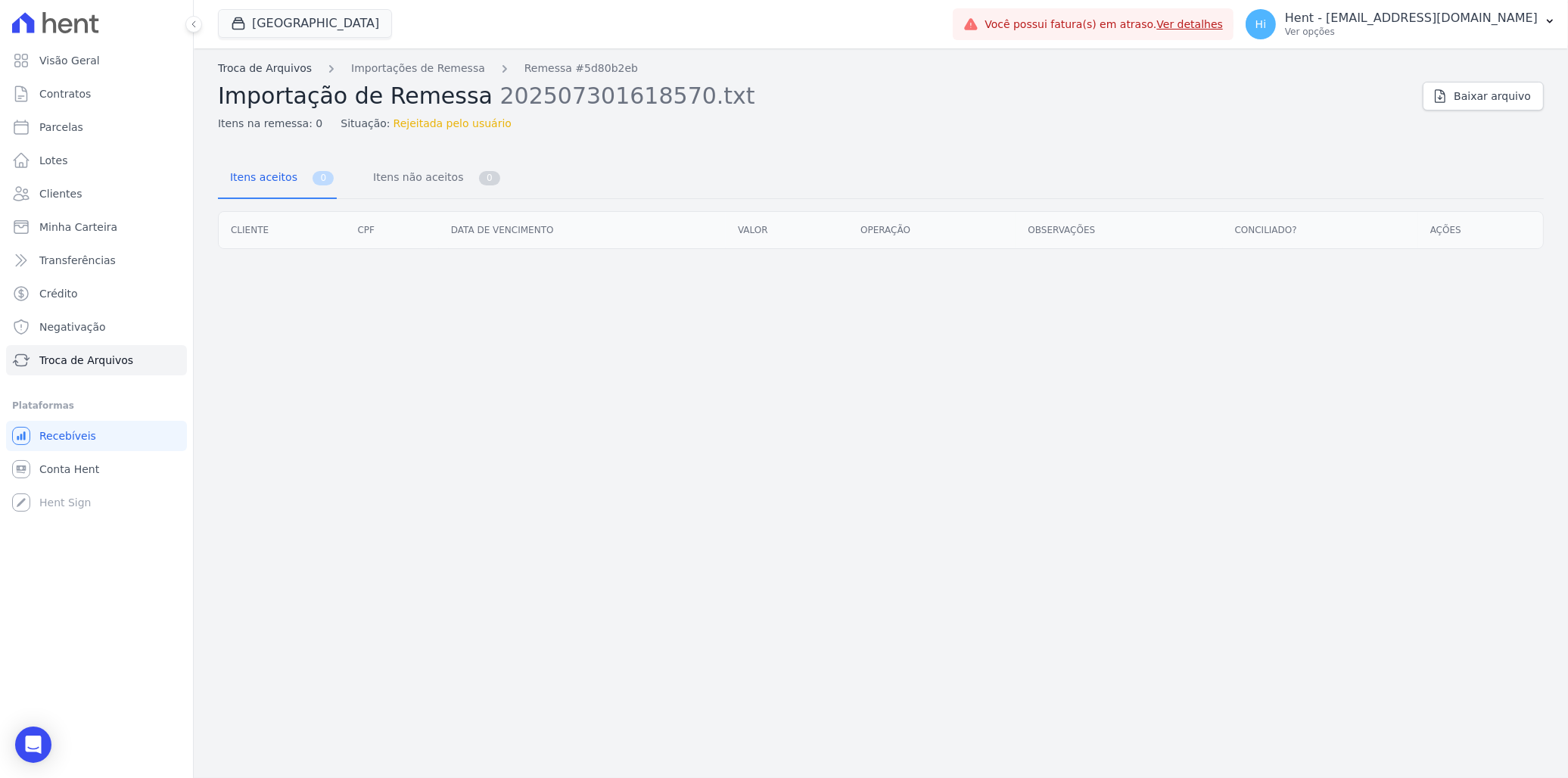
click at [282, 76] on link "Troca de Arquivos" at bounding box center [264, 68] width 94 height 16
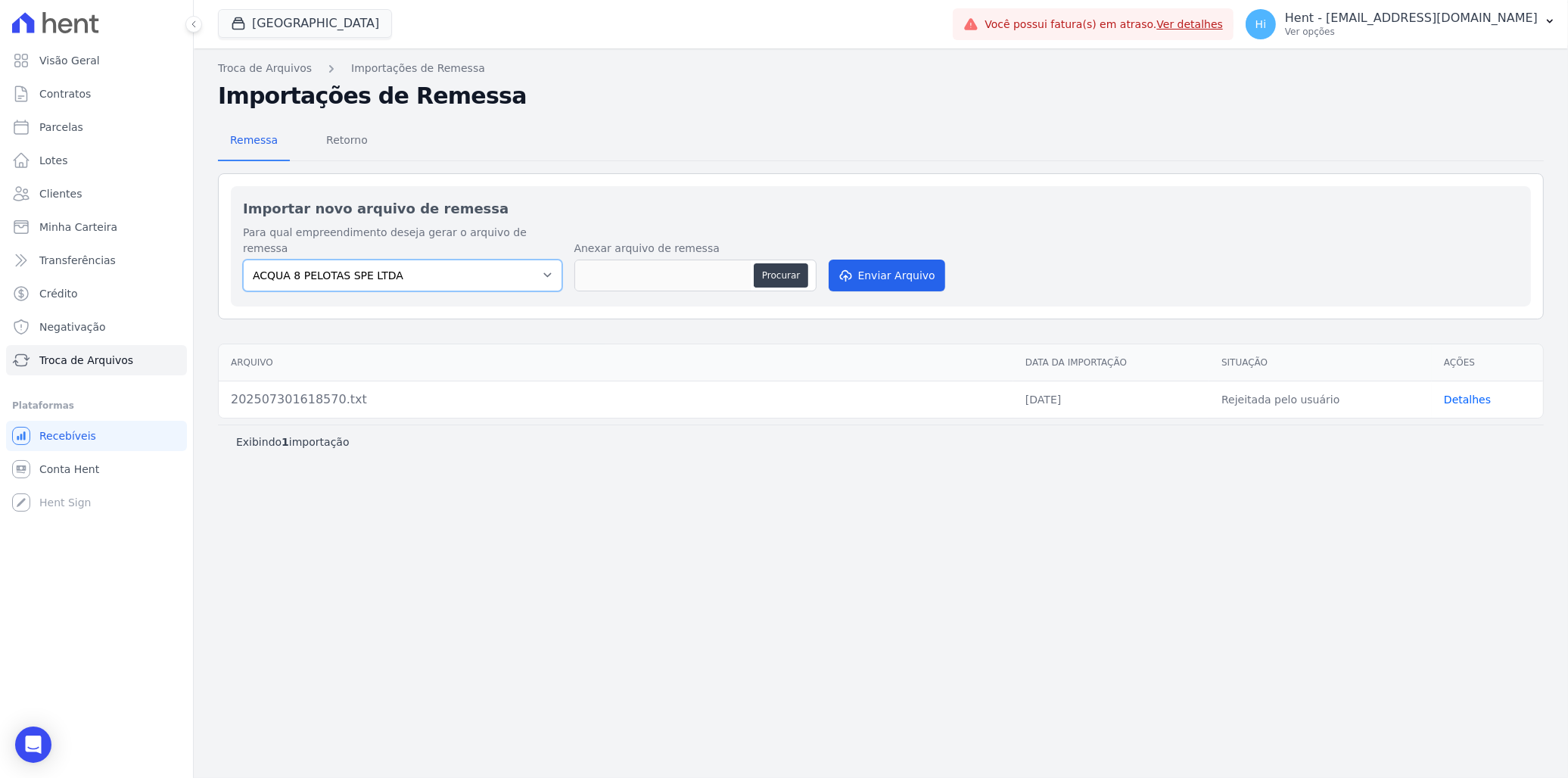
click at [503, 260] on select "ACQUA 8 PELOTAS SPE LTDA ACQUA LIFE CLUB ALTOS DE SANTANA Arcos Itaquera ARTE V…" at bounding box center [402, 276] width 319 height 32
select select "0ec540b7-9ef3-482d-bf01-89ffe9ca34f5"
click at [243, 260] on select "ACQUA 8 PELOTAS SPE LTDA ACQUA LIFE CLUB ALTOS DE SANTANA Arcos Itaquera ARTE V…" at bounding box center [402, 276] width 319 height 32
click at [782, 263] on button "Procurar" at bounding box center [780, 276] width 54 height 24
type input "202508151054072.txt"
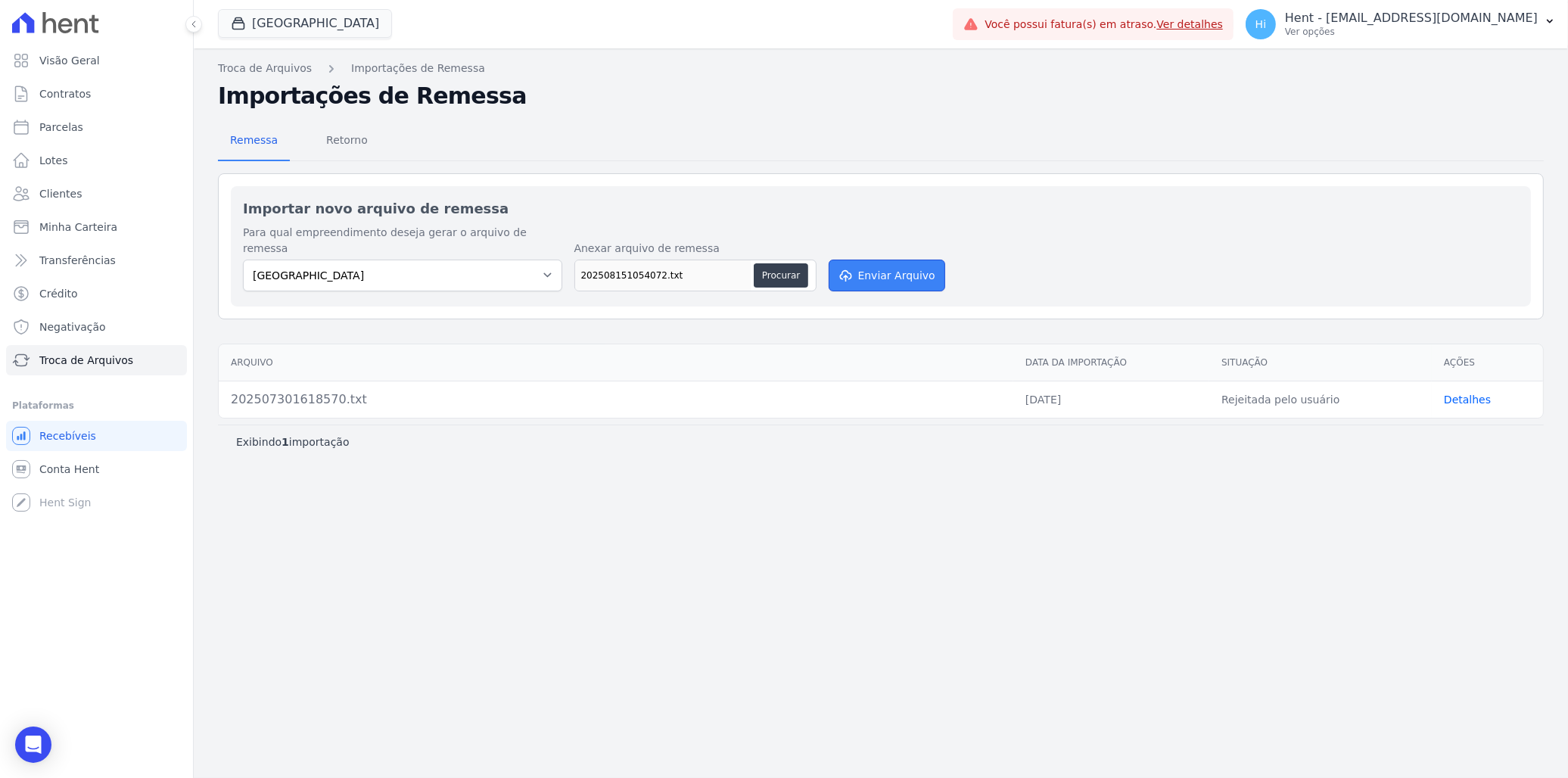
click at [888, 261] on button "Enviar Arquivo" at bounding box center [886, 276] width 117 height 32
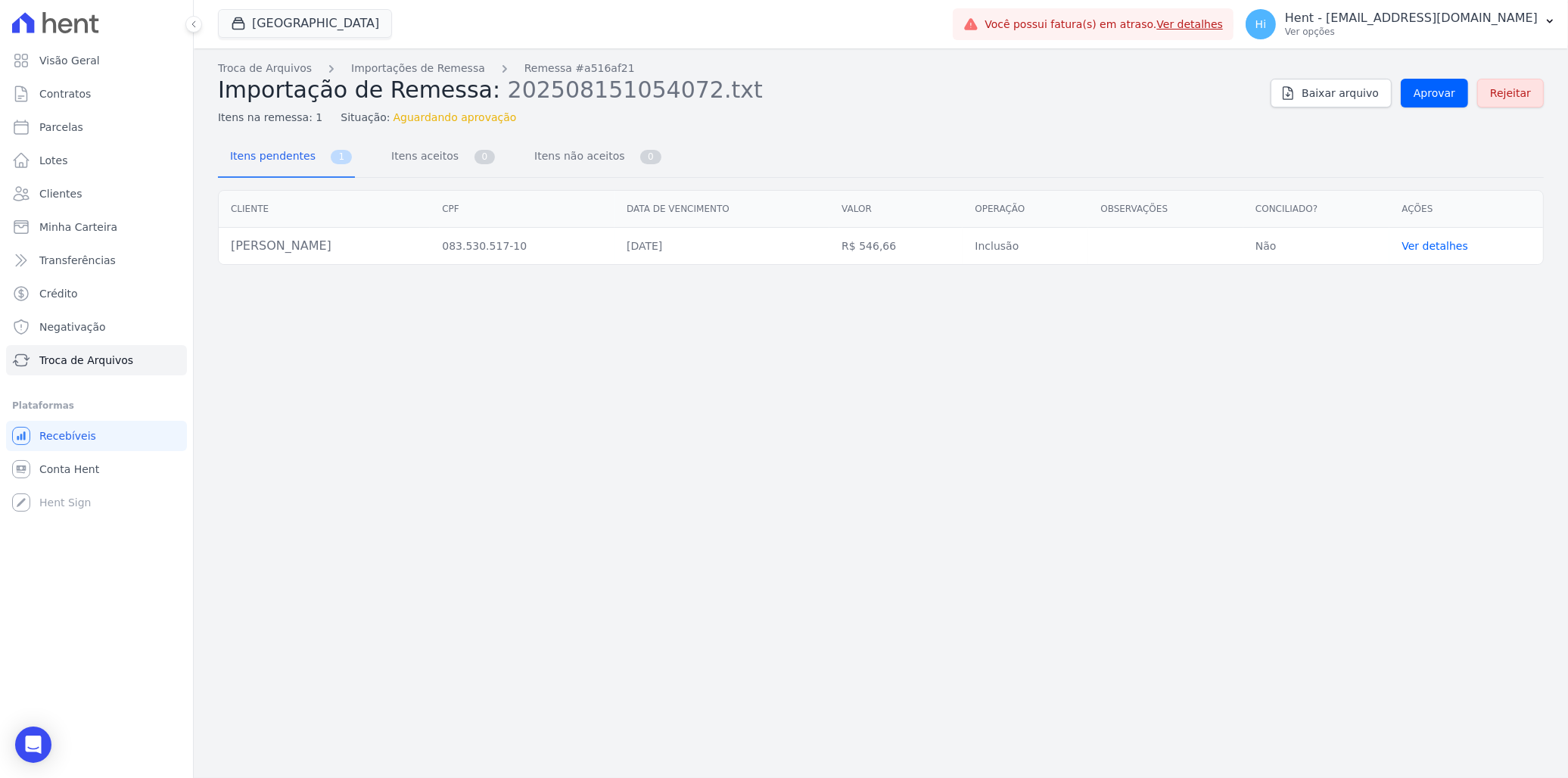
click at [1441, 248] on link "Ver detalhes" at bounding box center [1434, 246] width 66 height 12
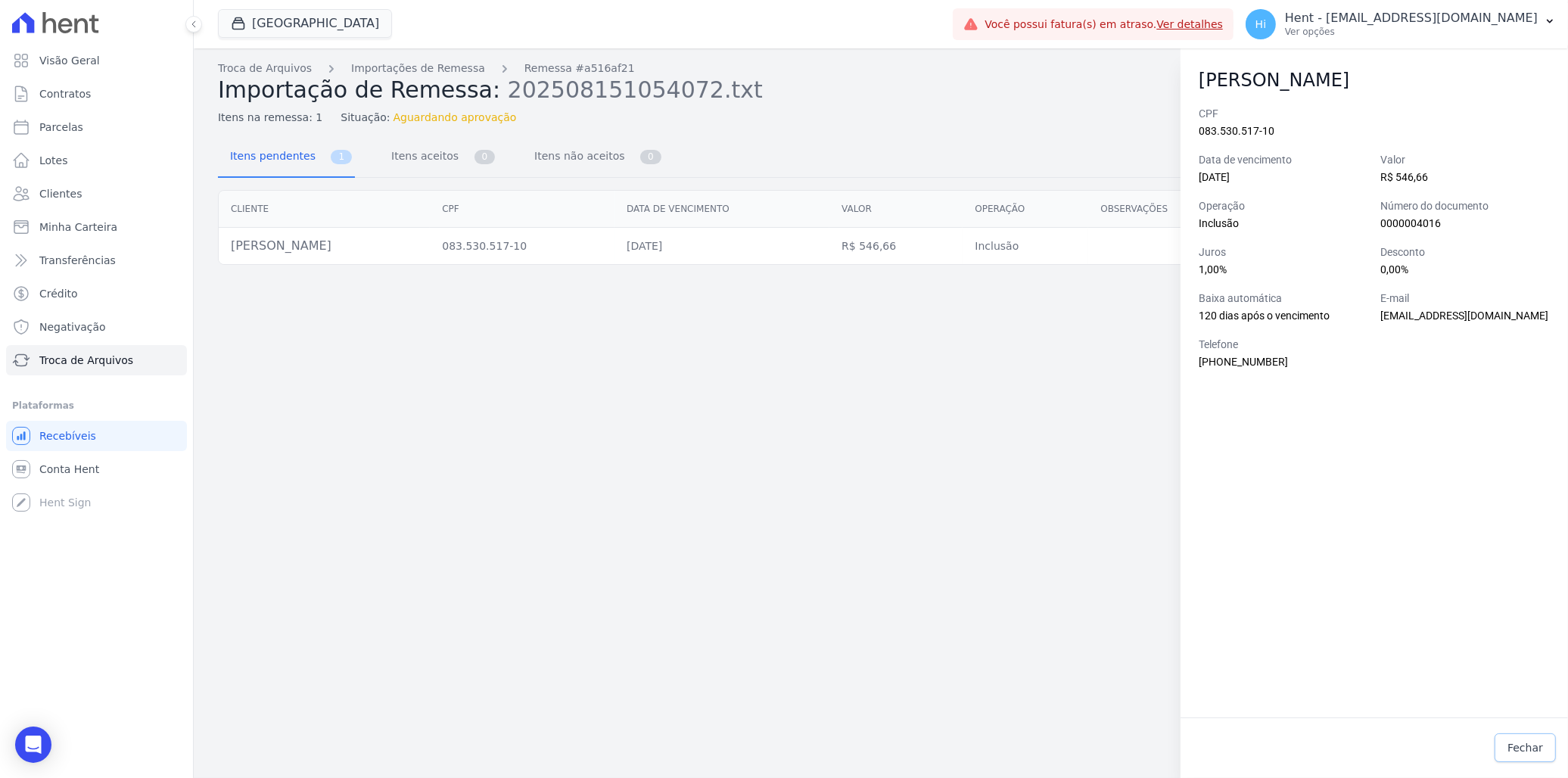
click at [1531, 751] on span "Fechar" at bounding box center [1524, 747] width 36 height 15
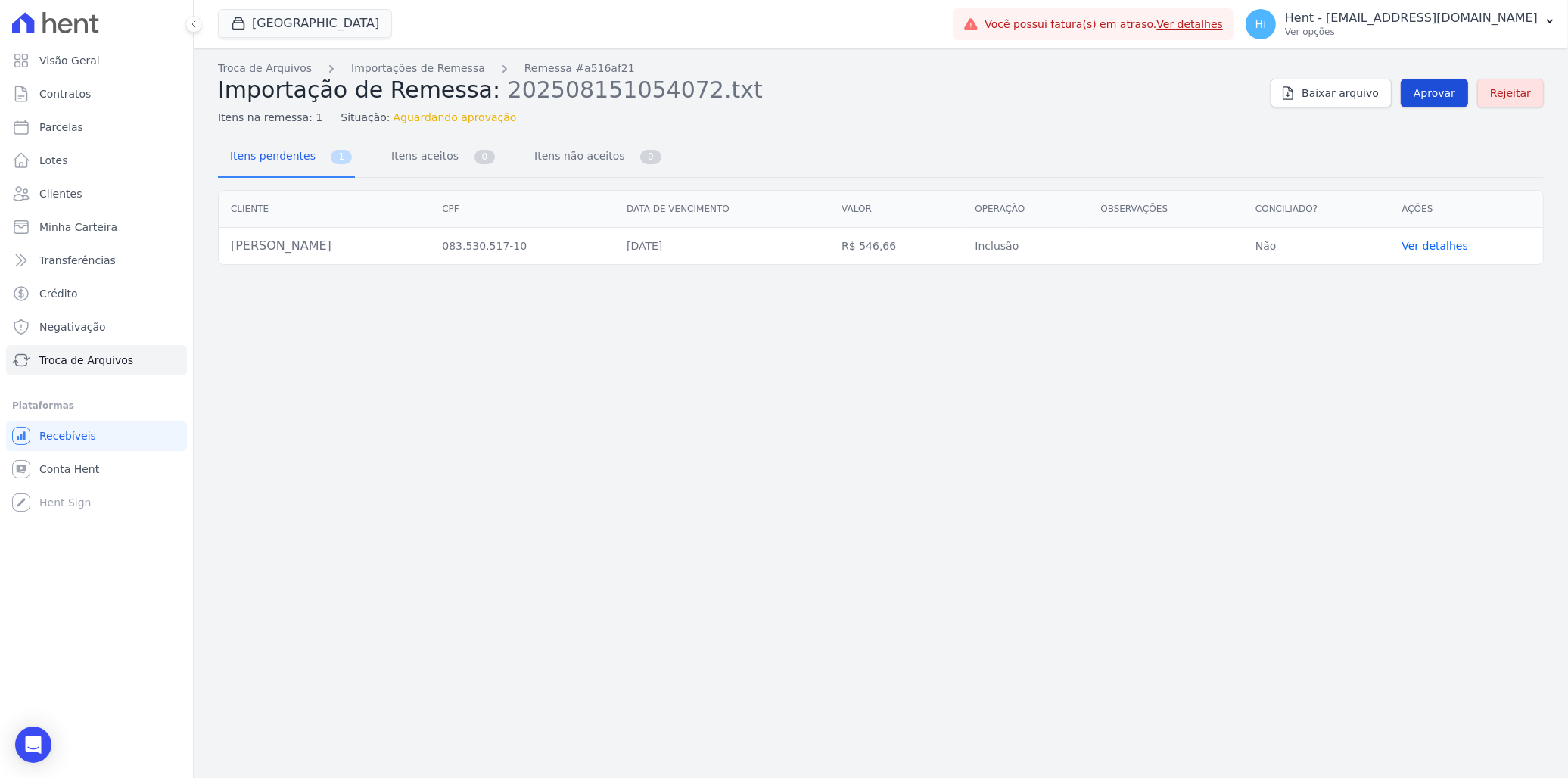
click at [1440, 95] on span "Aprovar" at bounding box center [1434, 93] width 42 height 15
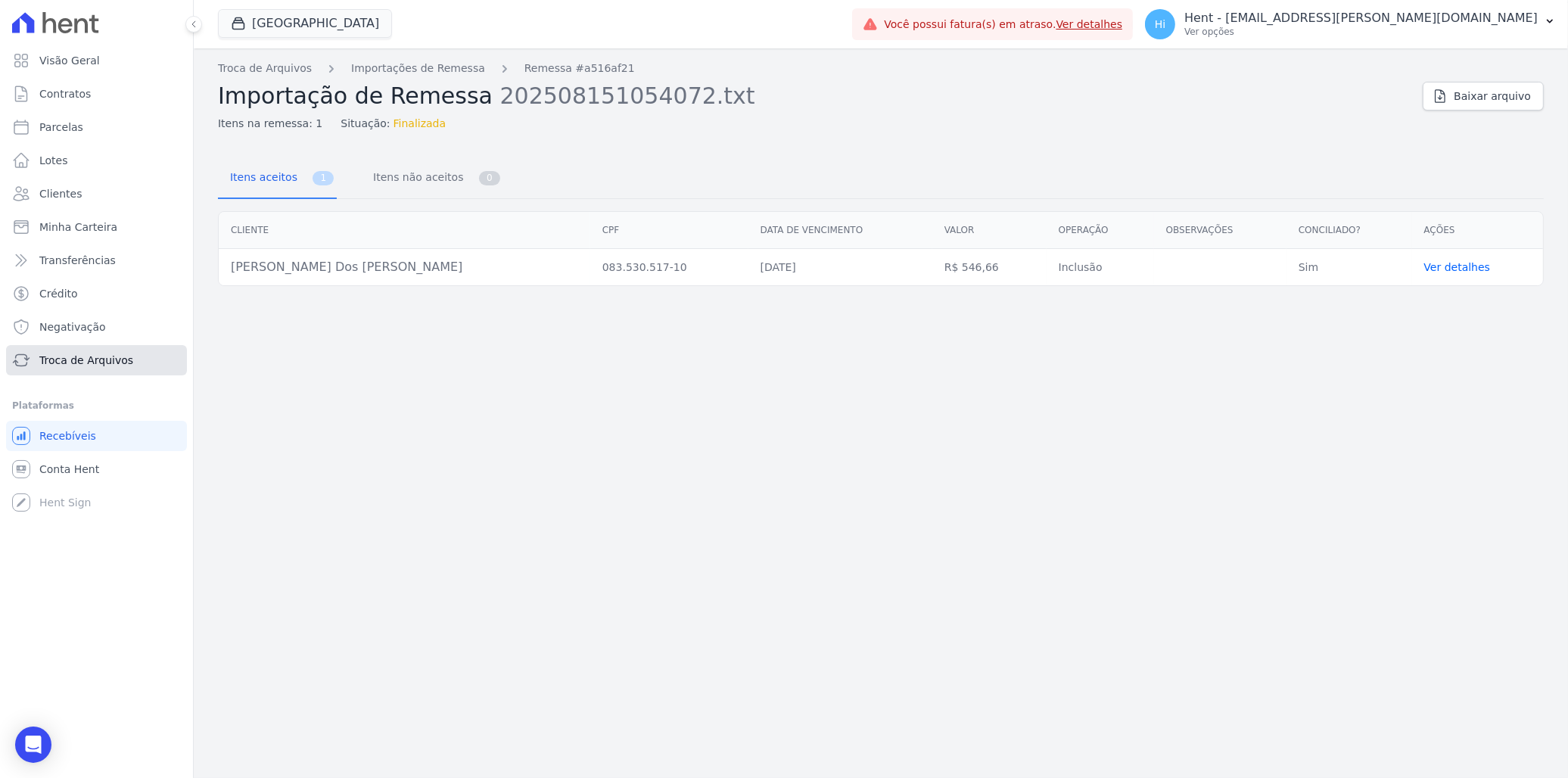
click at [101, 356] on span "Troca de Arquivos" at bounding box center [86, 360] width 94 height 15
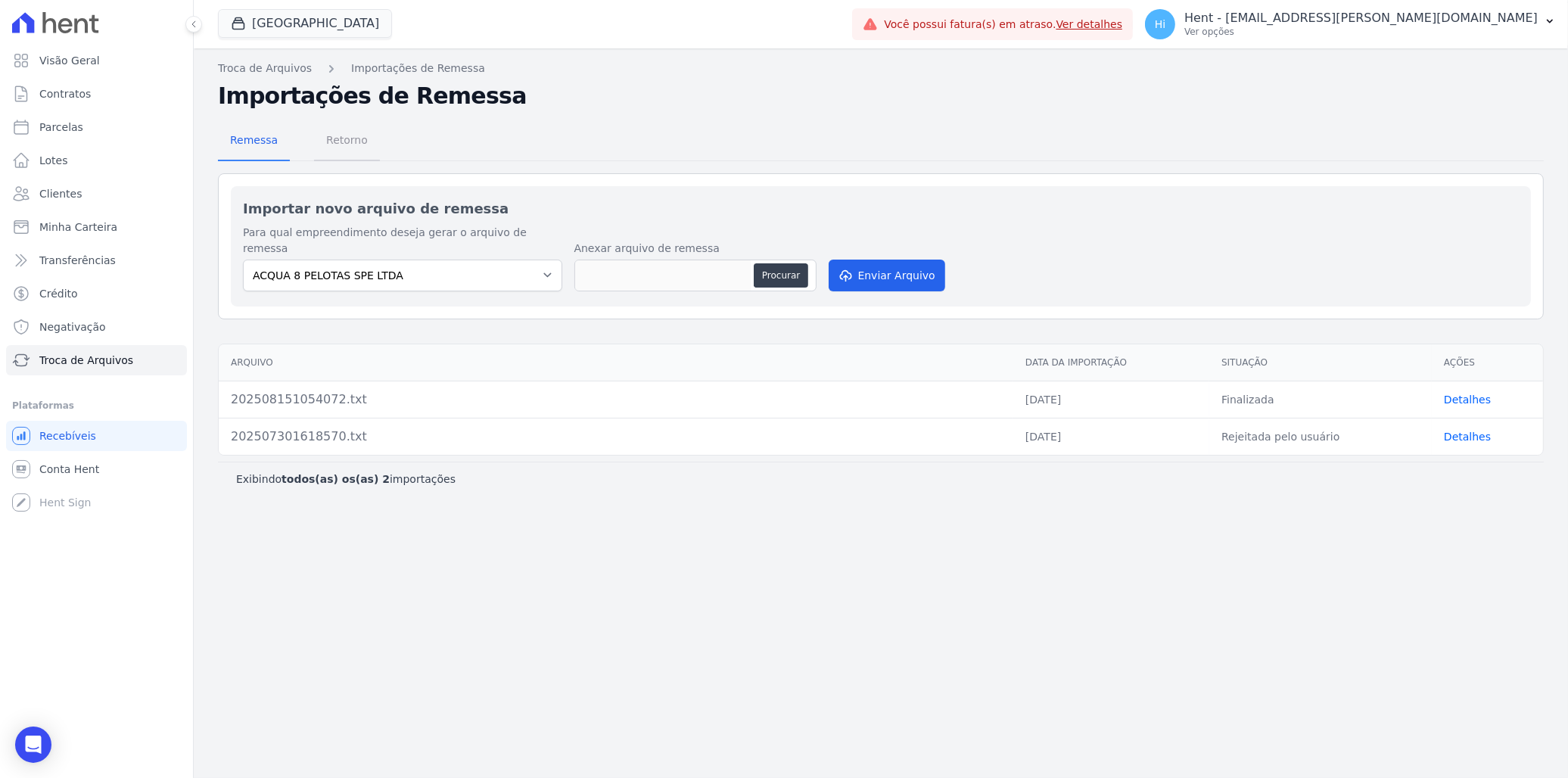
click at [347, 145] on span "Retorno" at bounding box center [347, 140] width 60 height 31
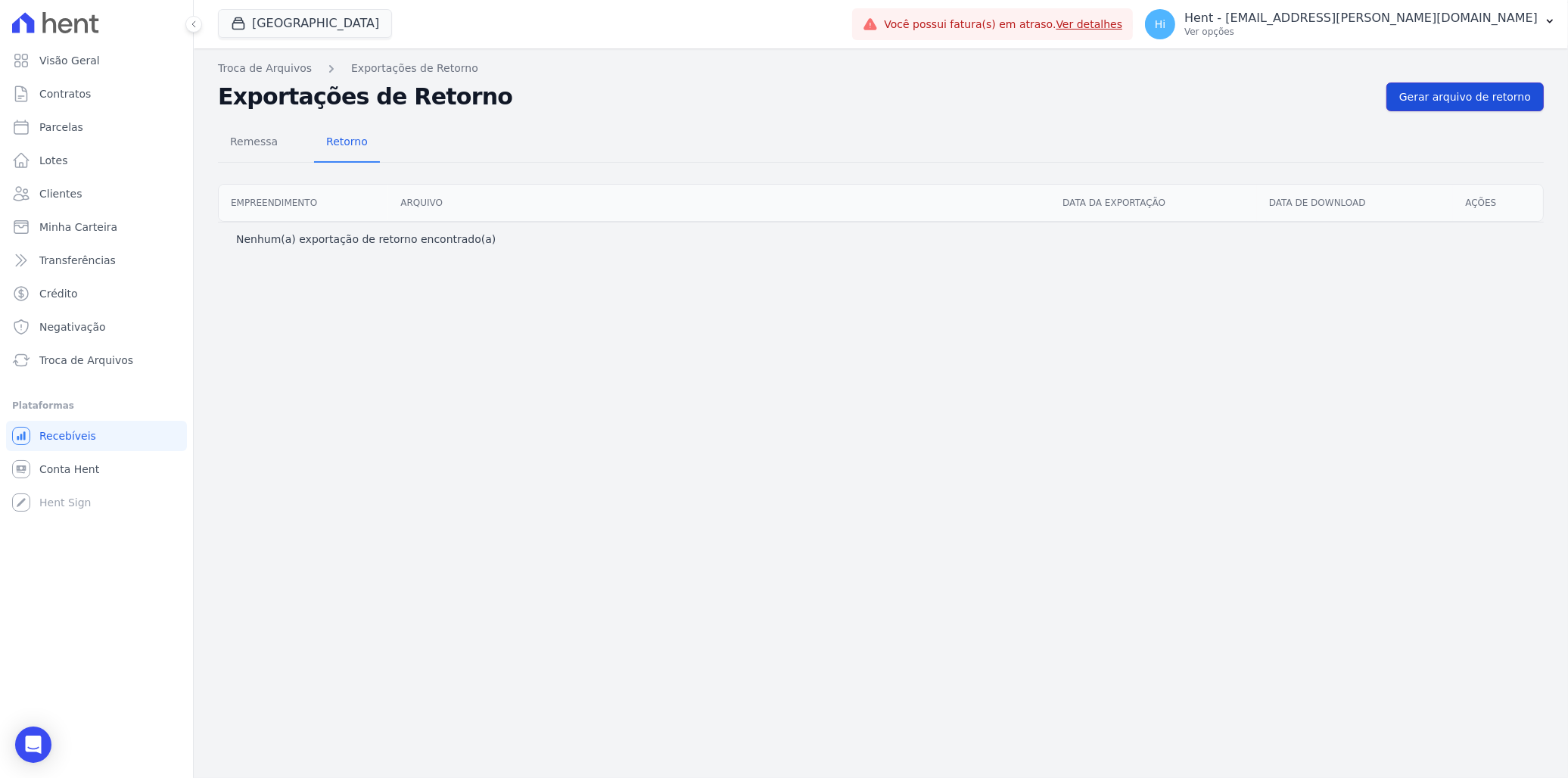
click at [1457, 102] on span "Gerar arquivo de retorno" at bounding box center [1465, 97] width 131 height 15
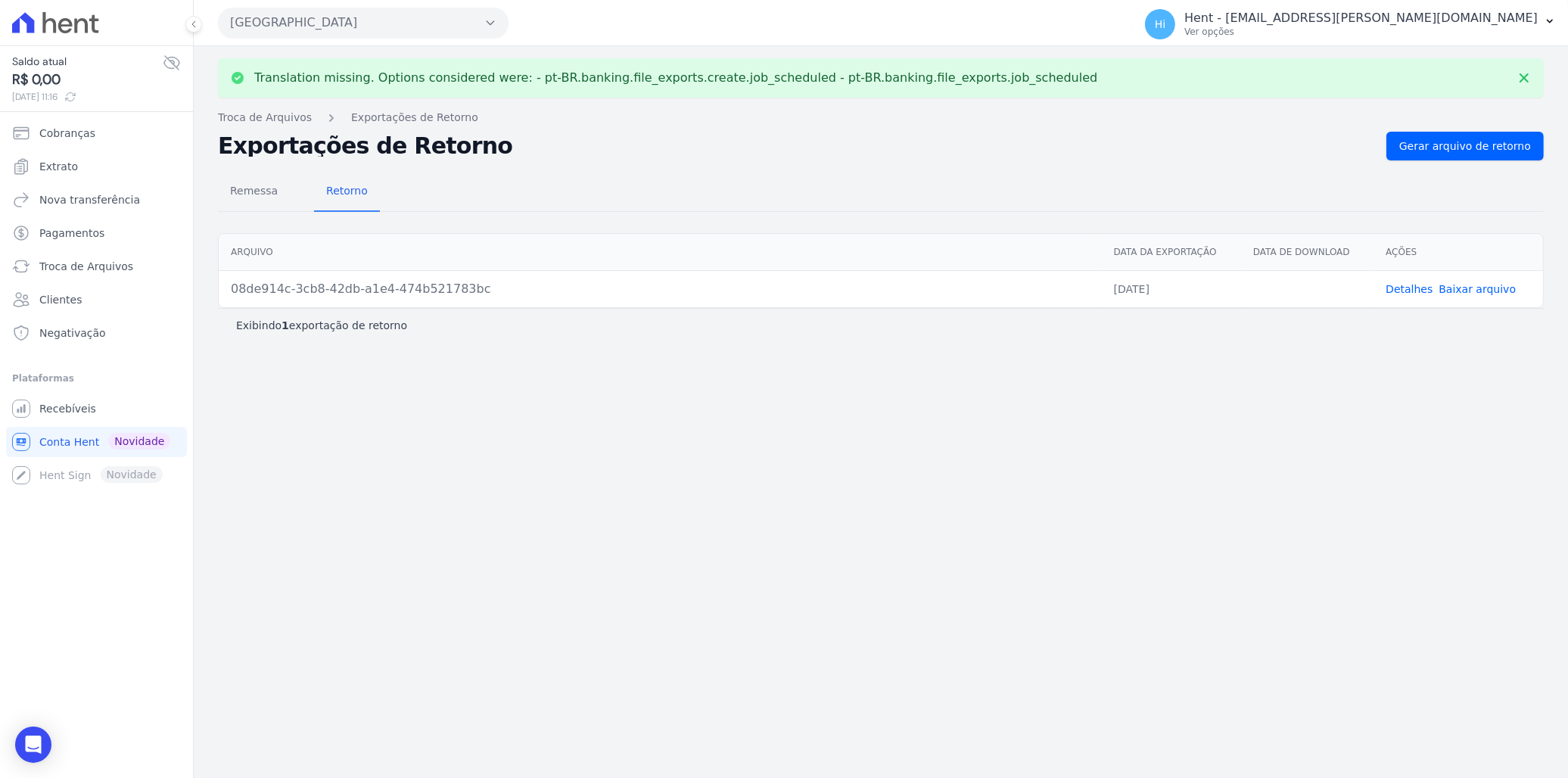
click at [1468, 290] on link "Baixar arquivo" at bounding box center [1476, 289] width 77 height 12
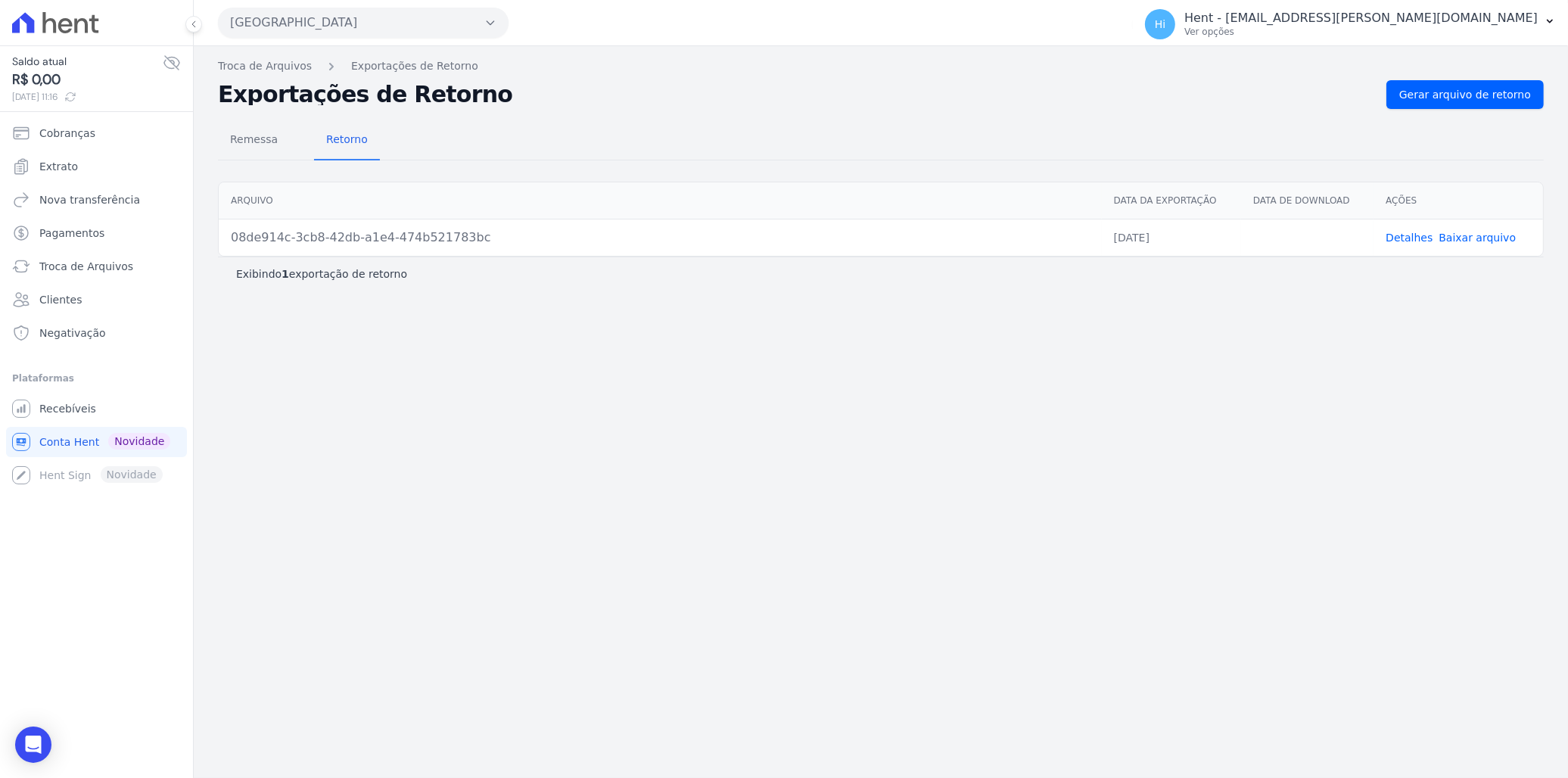
click at [1401, 239] on link "Detalhes" at bounding box center [1408, 237] width 47 height 12
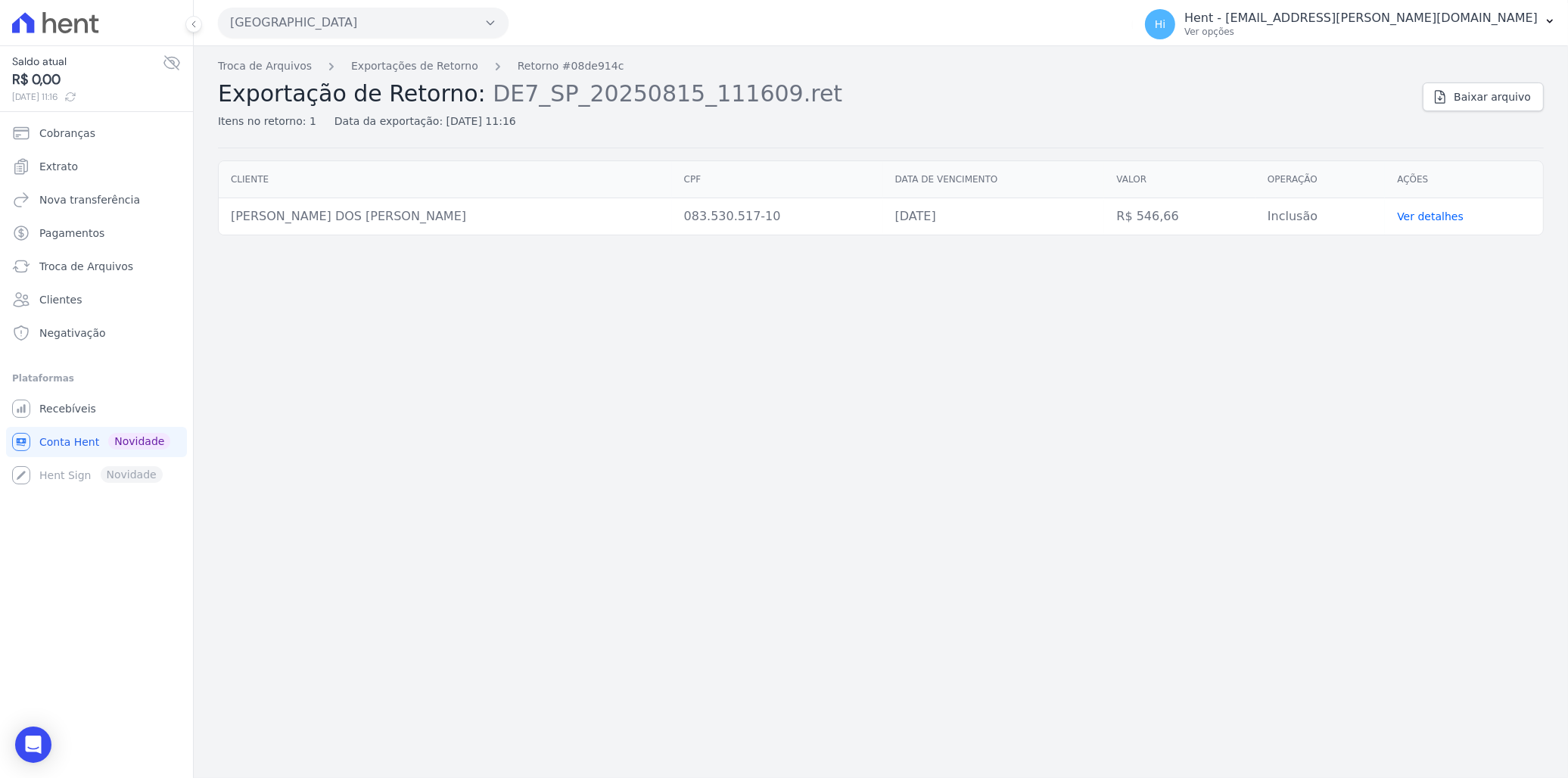
click at [1406, 215] on link "Ver detalhes" at bounding box center [1430, 217] width 66 height 12
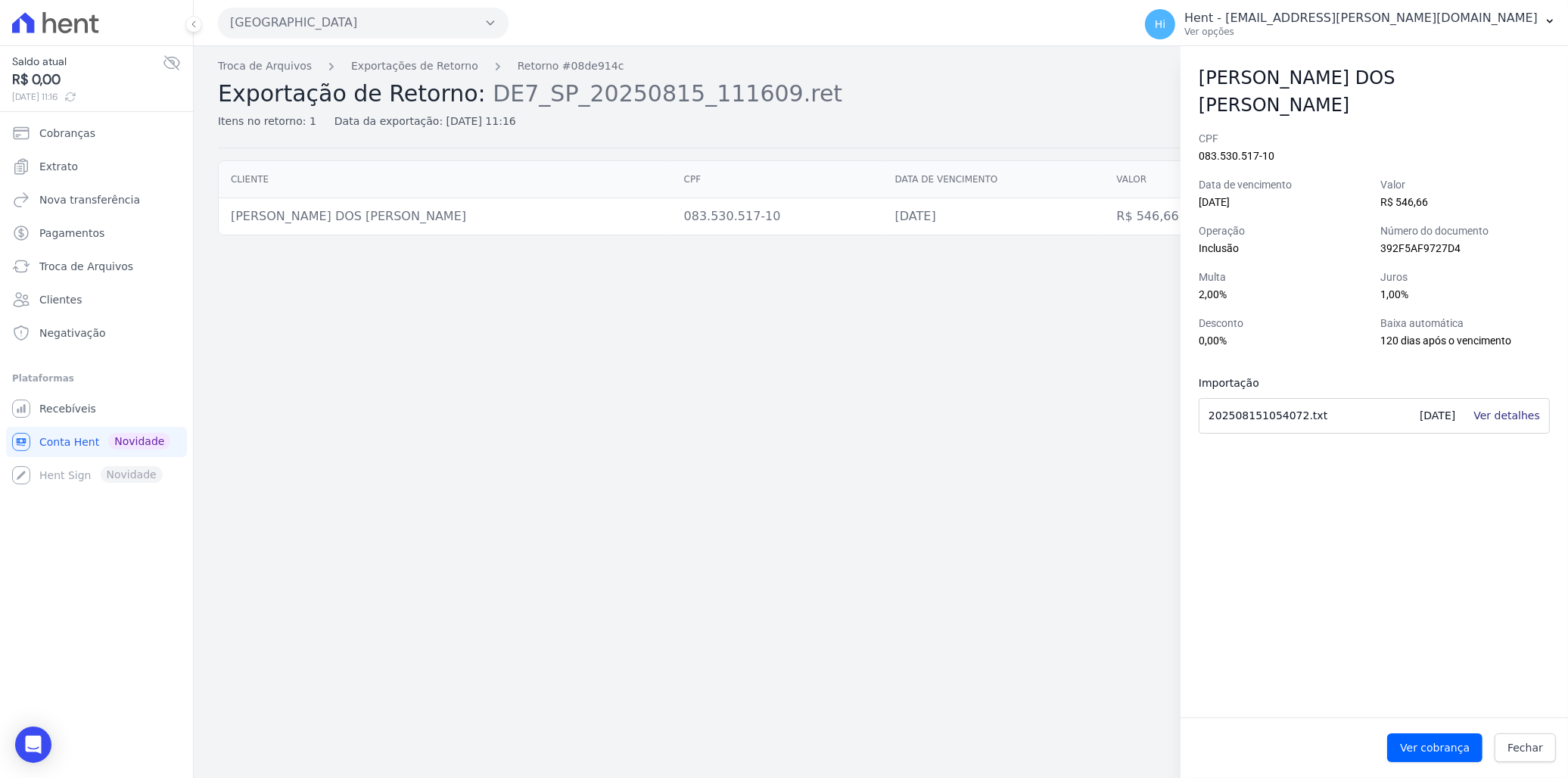
click at [1507, 409] on link "Ver detalhes" at bounding box center [1506, 415] width 66 height 12
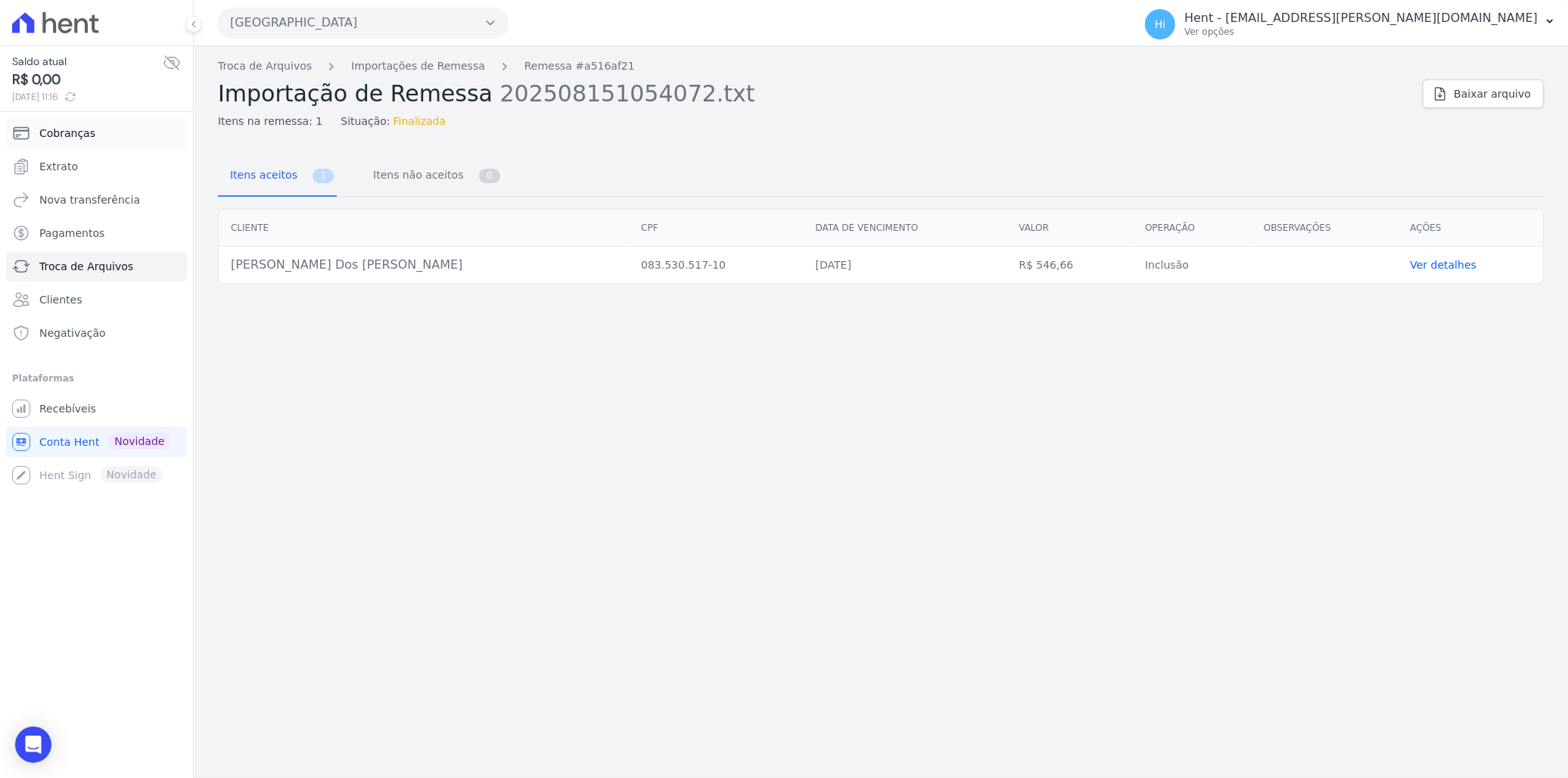
click at [64, 137] on span "Cobranças" at bounding box center [67, 134] width 56 height 15
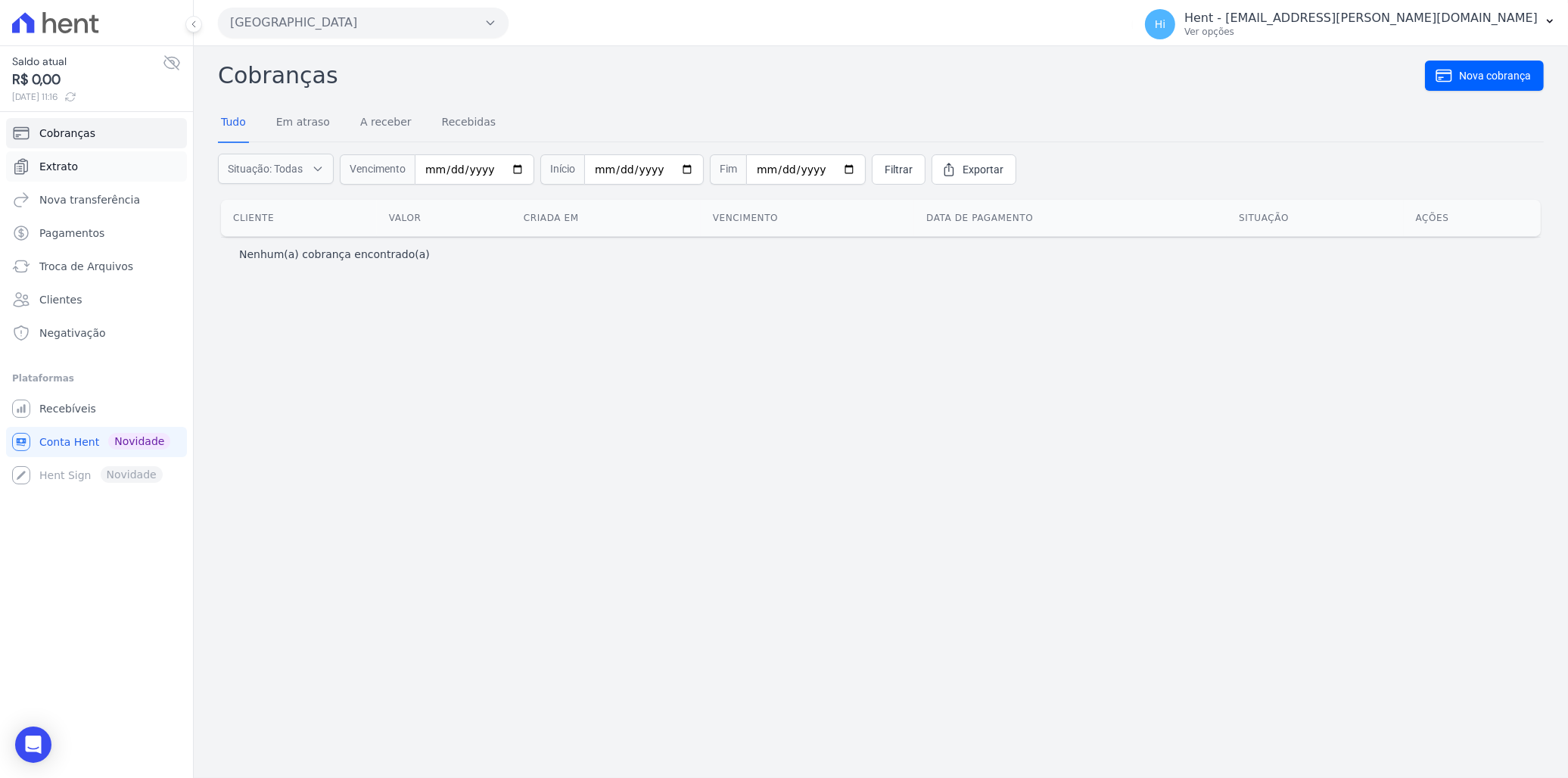
click at [49, 166] on span "Extrato" at bounding box center [59, 166] width 39 height 15
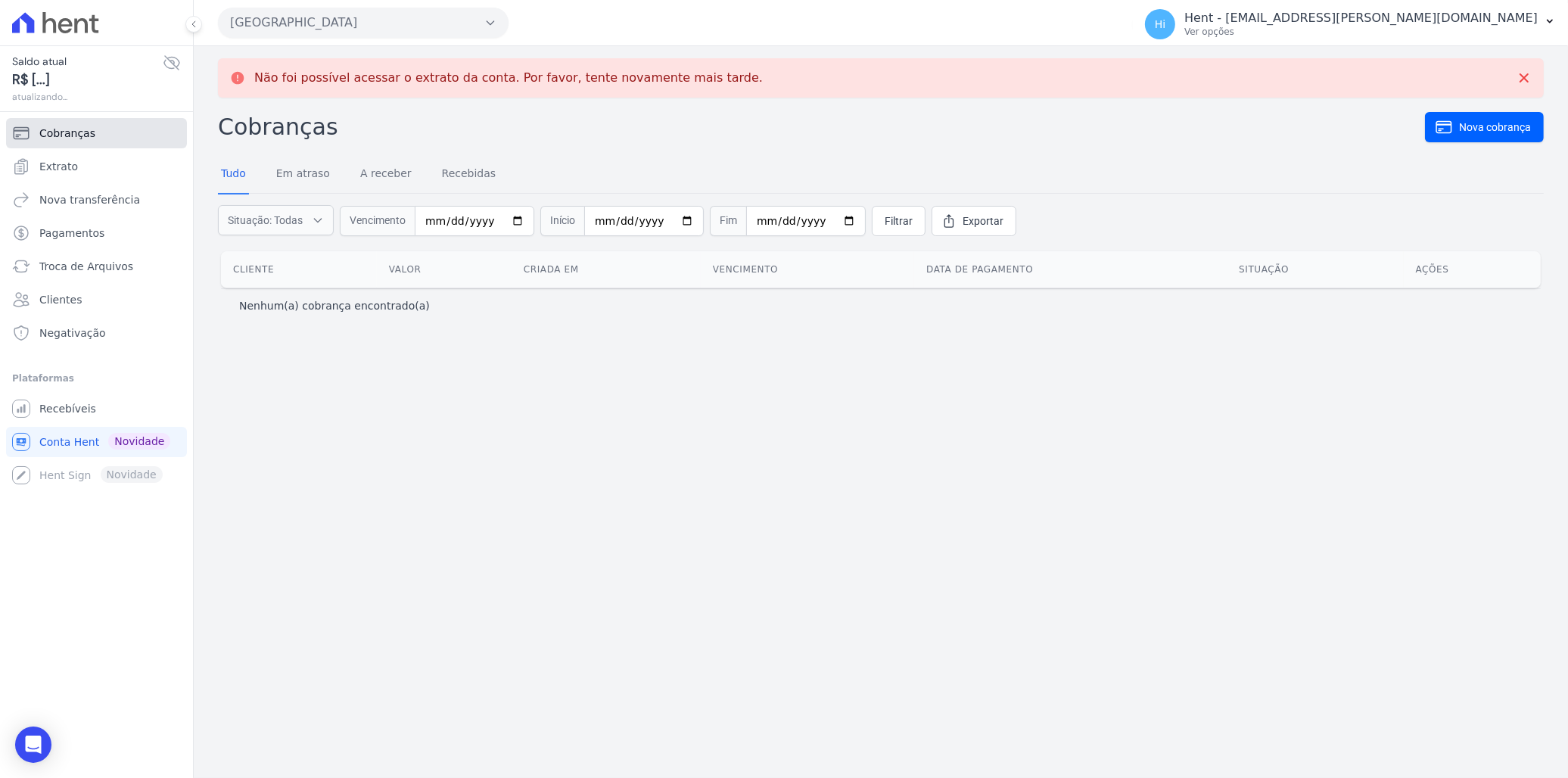
click at [64, 131] on span "Cobranças" at bounding box center [67, 134] width 56 height 15
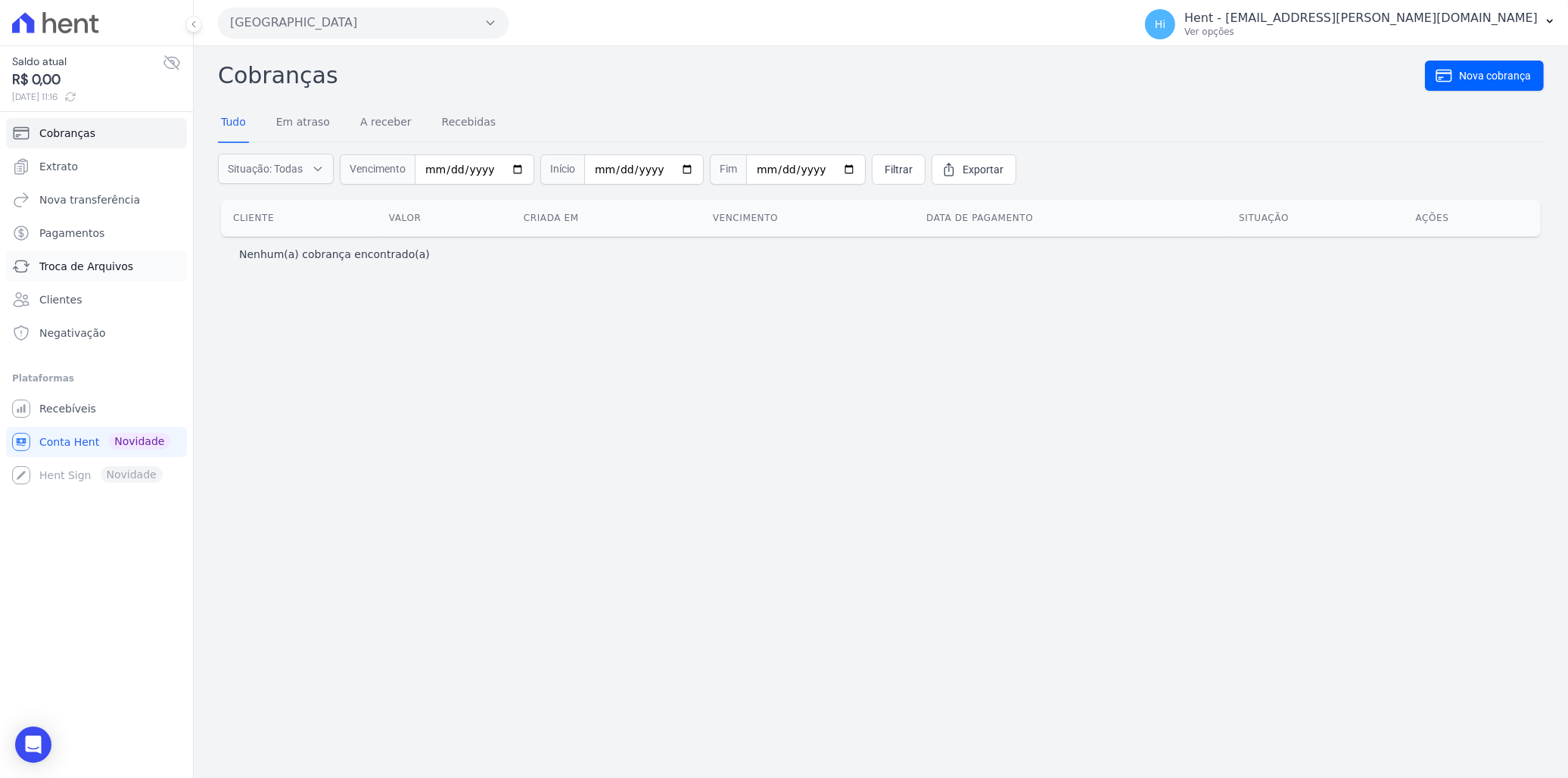
click at [86, 269] on span "Troca de Arquivos" at bounding box center [86, 266] width 94 height 15
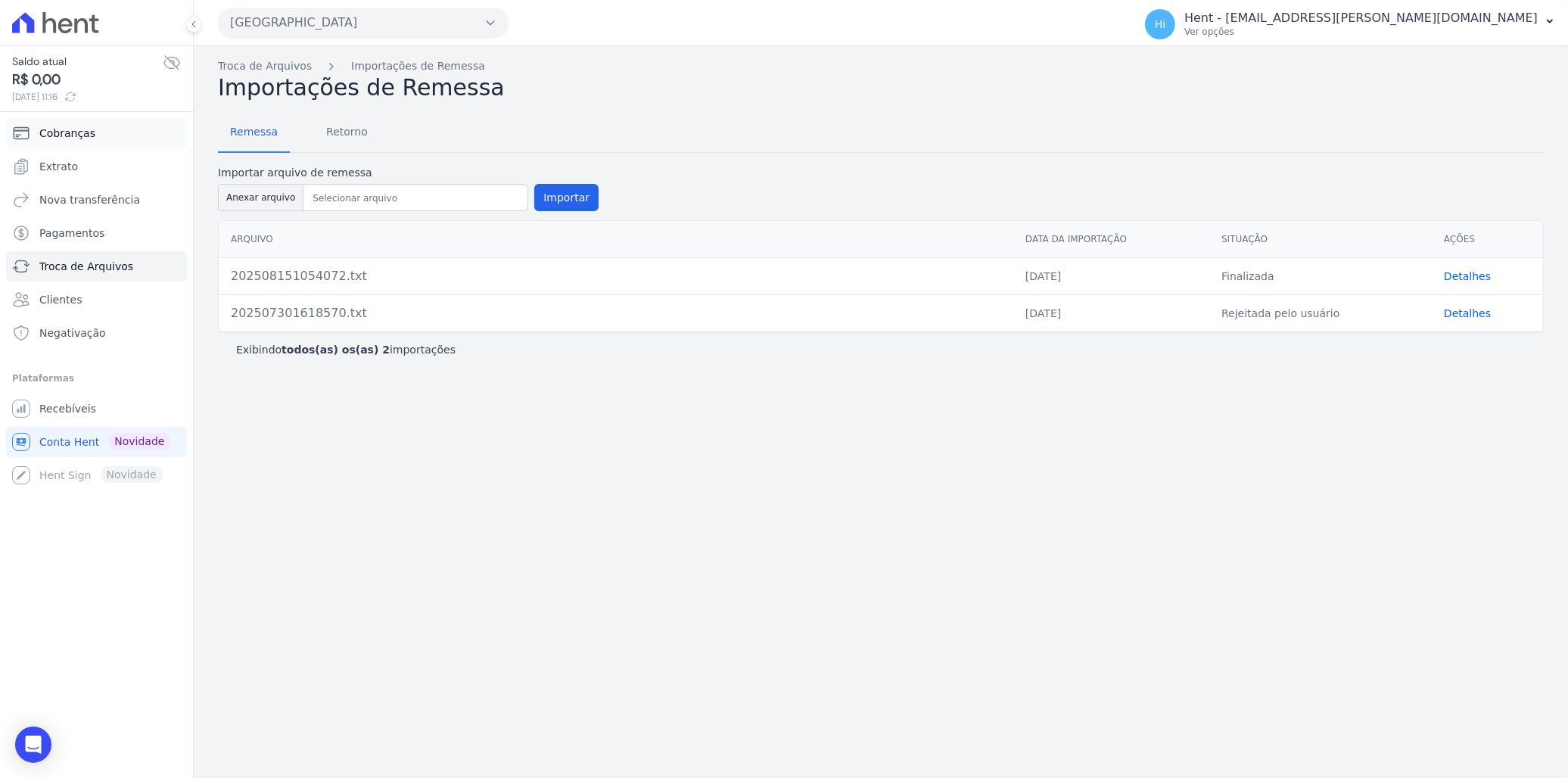
click at [97, 134] on link "Cobranças" at bounding box center [96, 134] width 181 height 31
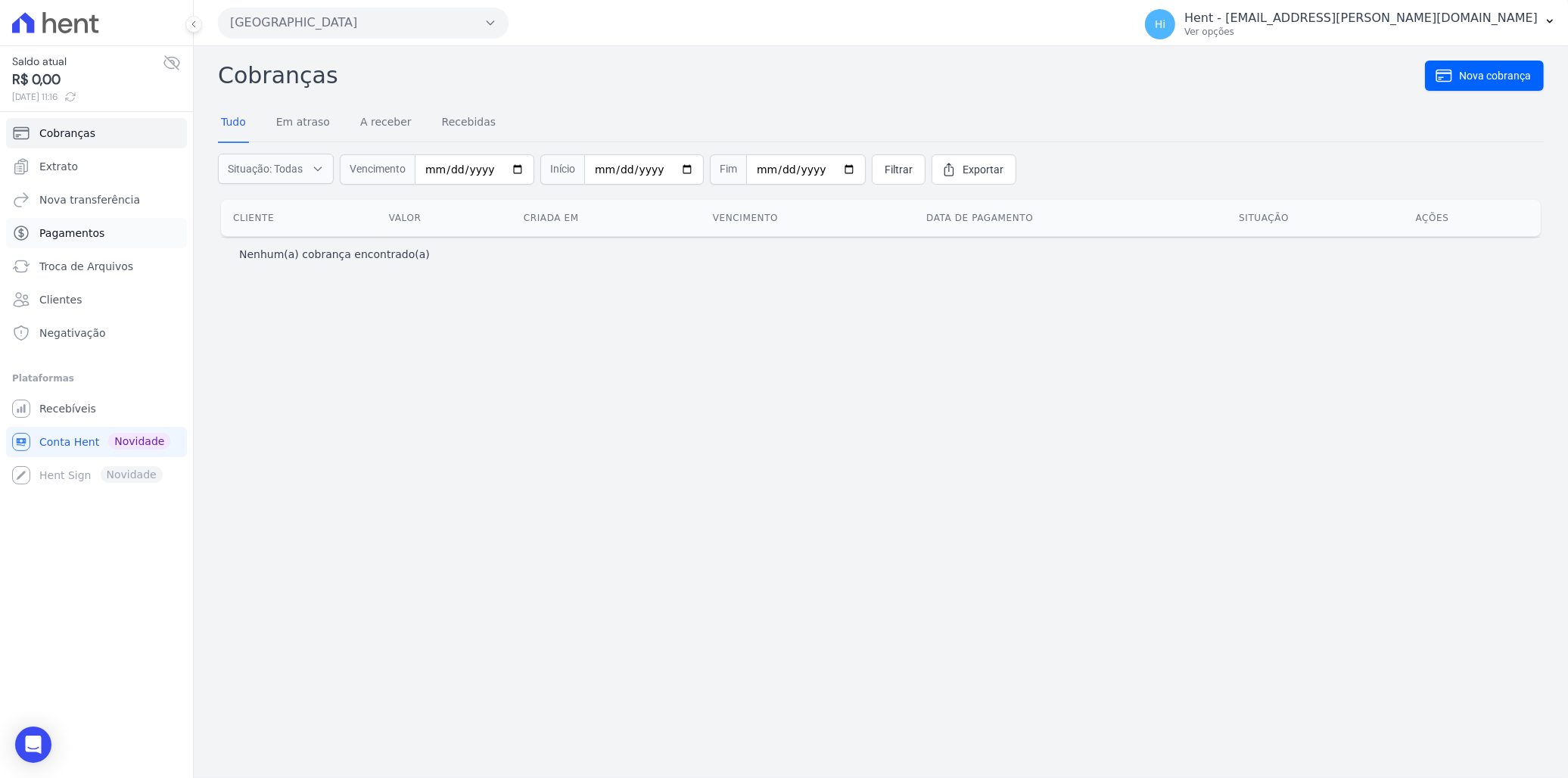
click at [93, 237] on span "Pagamentos" at bounding box center [72, 233] width 65 height 15
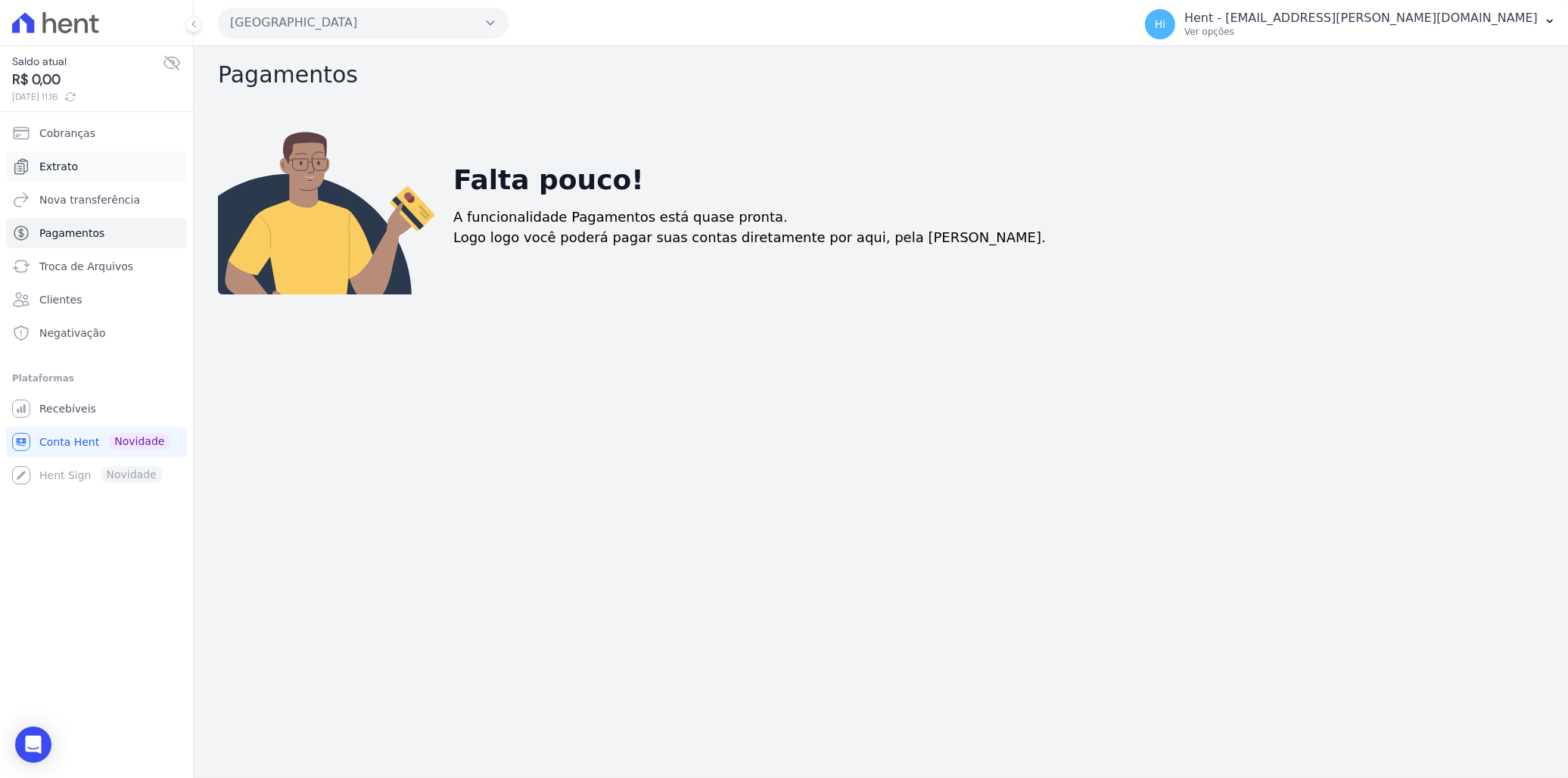
click at [76, 161] on link "Extrato" at bounding box center [96, 166] width 181 height 31
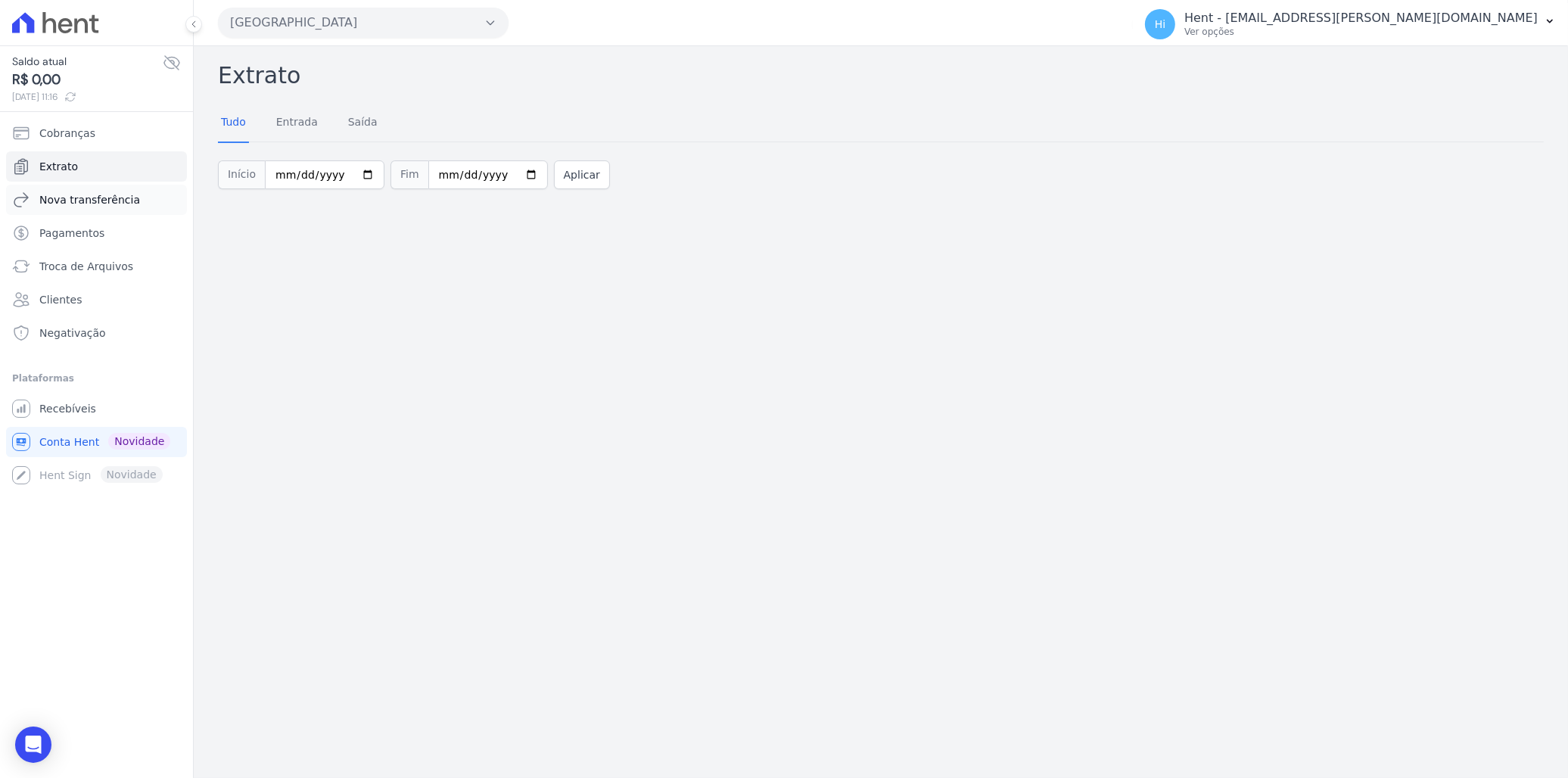
click at [85, 200] on span "Nova transferência" at bounding box center [90, 200] width 101 height 15
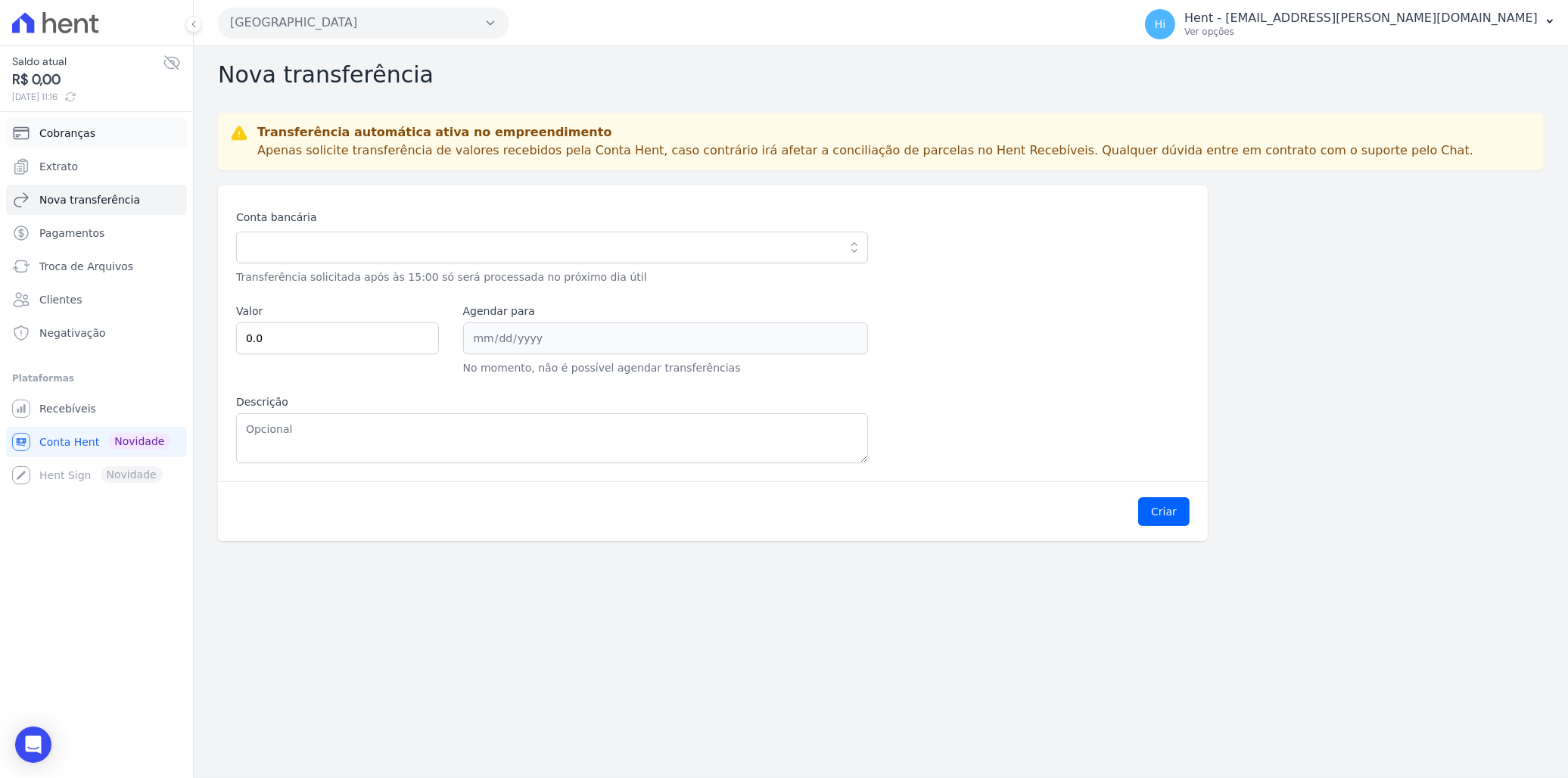
click at [71, 137] on span "Cobranças" at bounding box center [67, 134] width 56 height 15
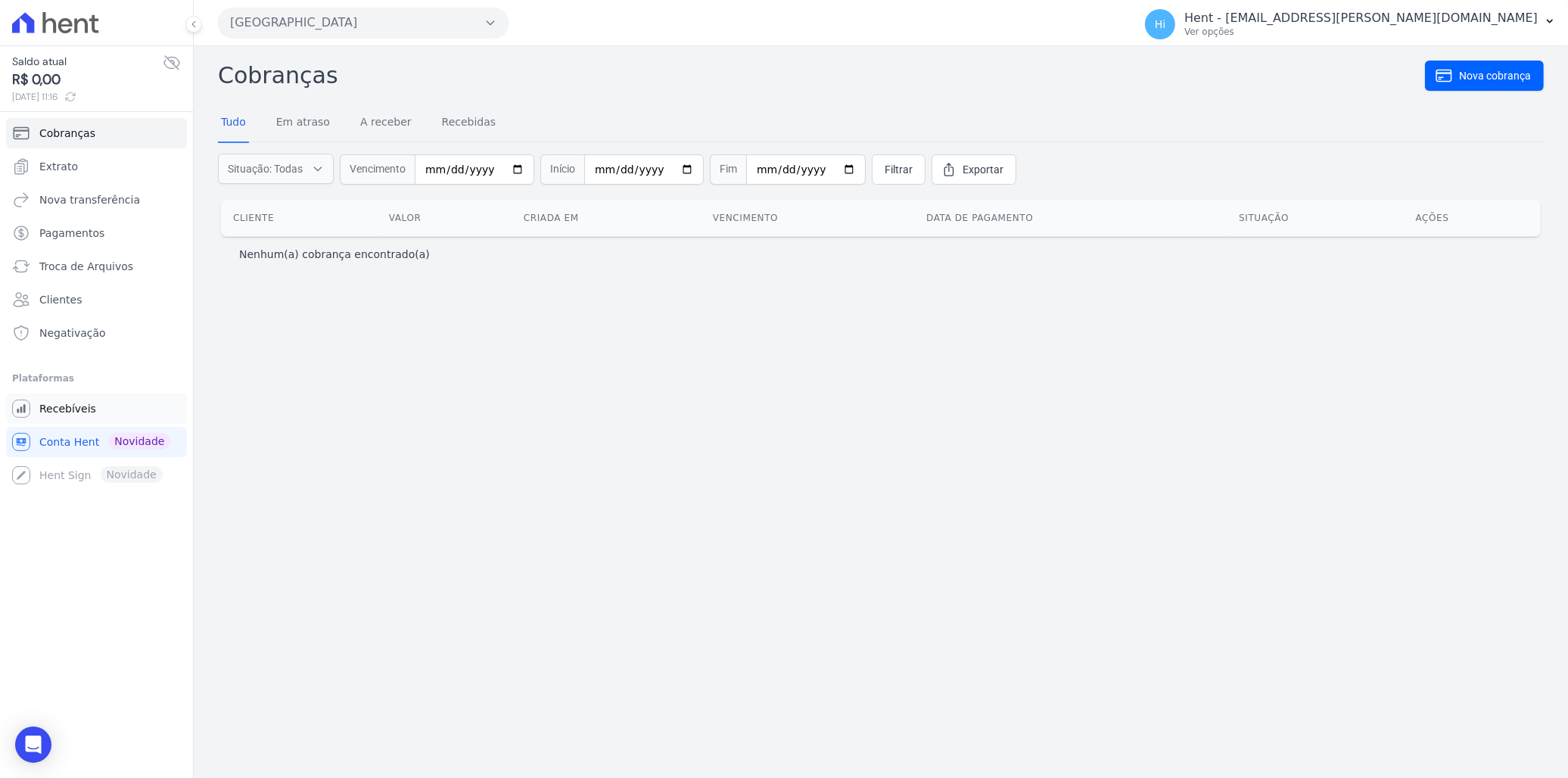
click at [96, 411] on link "Recebíveis" at bounding box center [96, 408] width 181 height 31
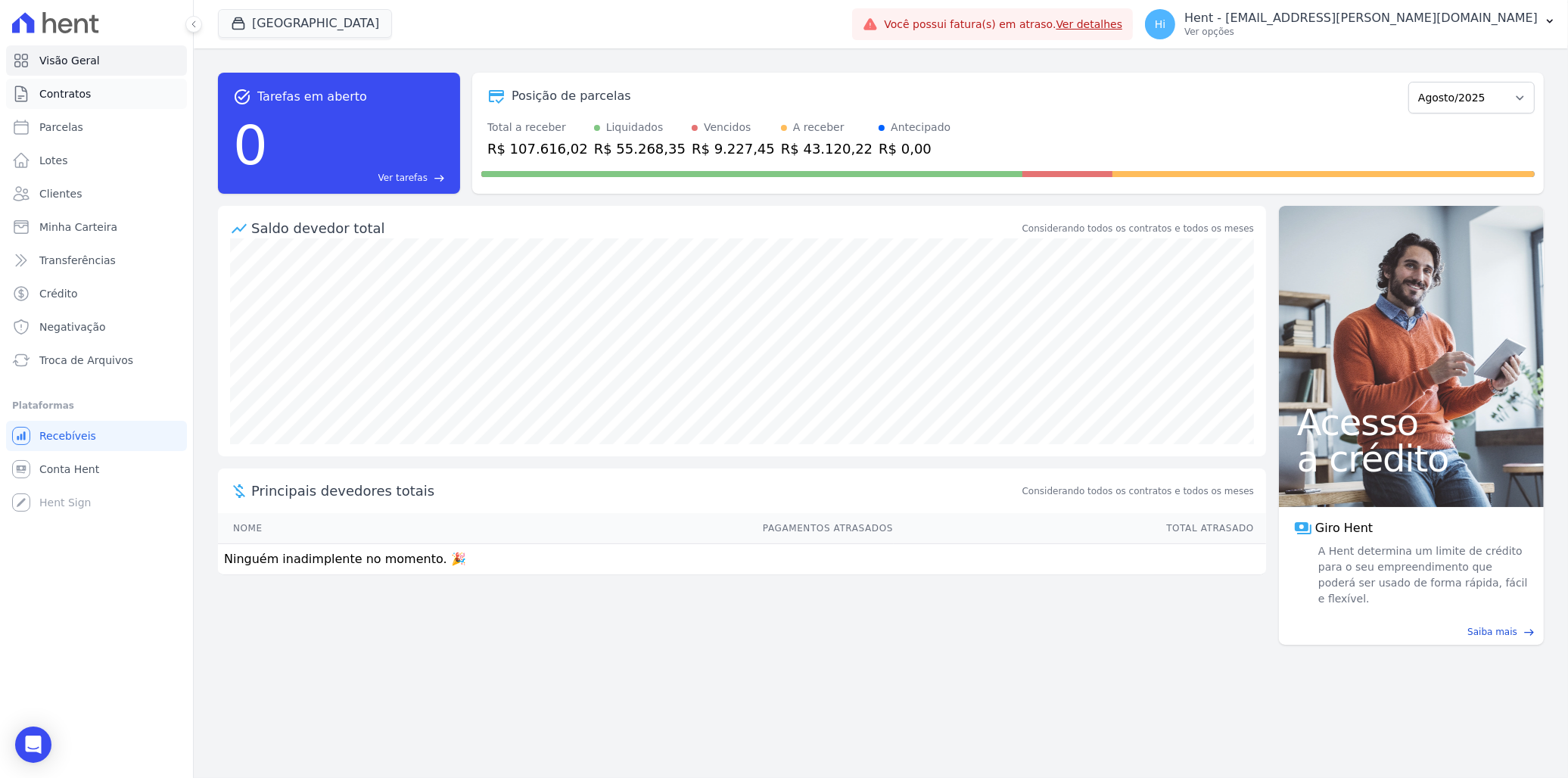
click at [76, 102] on link "Contratos" at bounding box center [96, 94] width 181 height 31
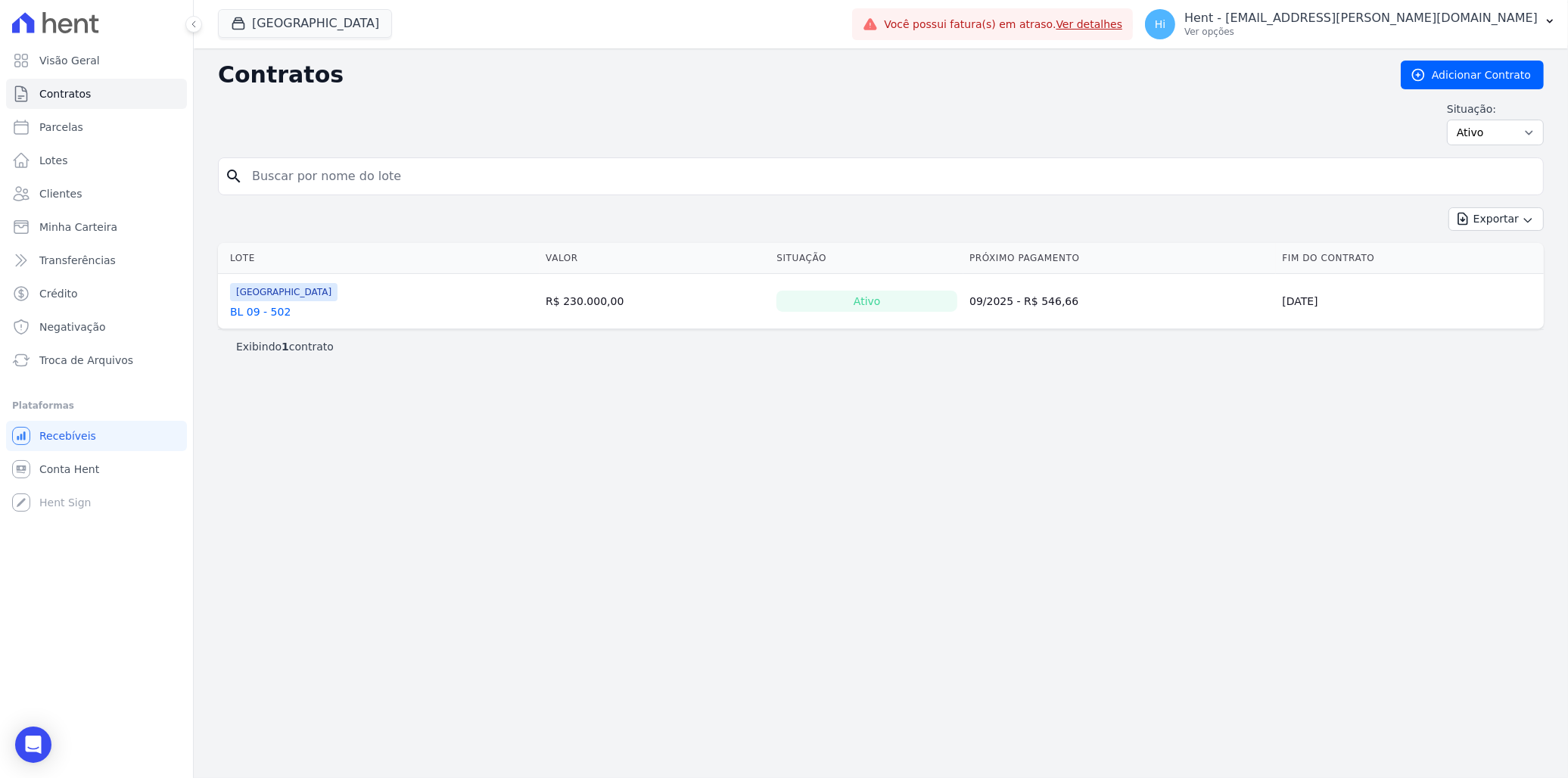
click at [261, 316] on link "BL 09 - 502" at bounding box center [260, 312] width 60 height 15
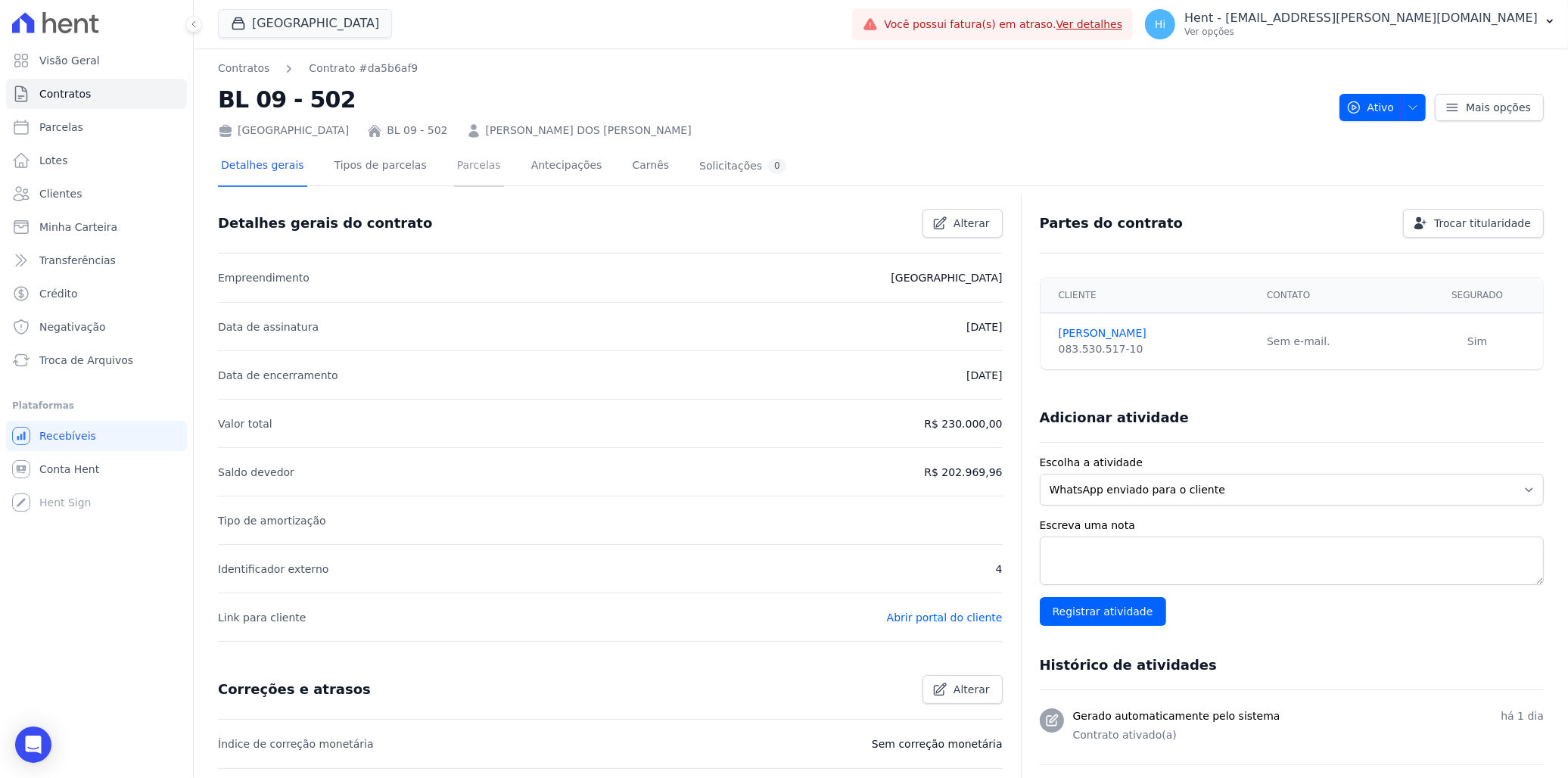
click at [473, 169] on link "Parcelas" at bounding box center [479, 166] width 50 height 40
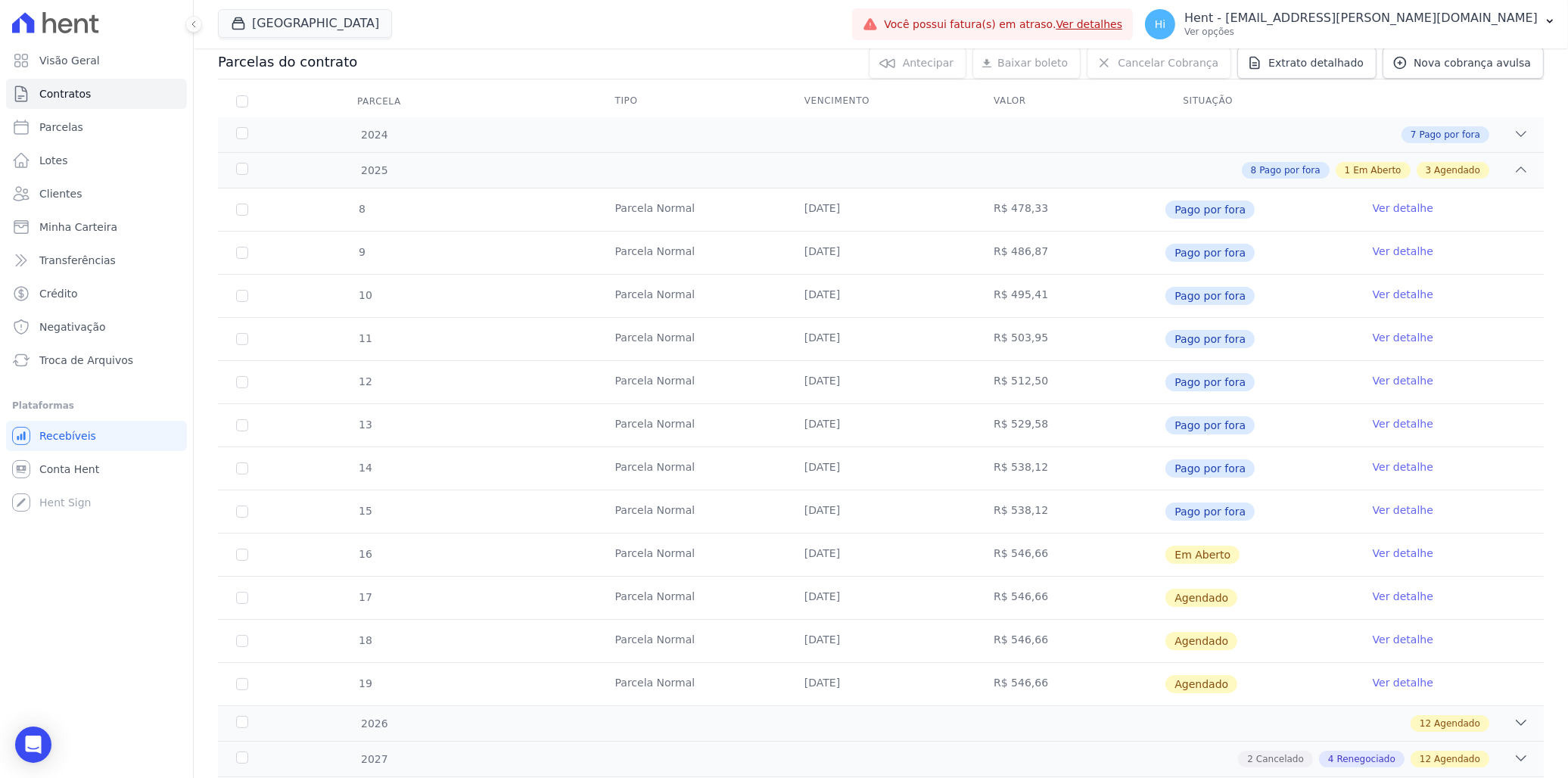
scroll to position [168, 0]
click at [1392, 551] on link "Ver detalhe" at bounding box center [1402, 552] width 60 height 15
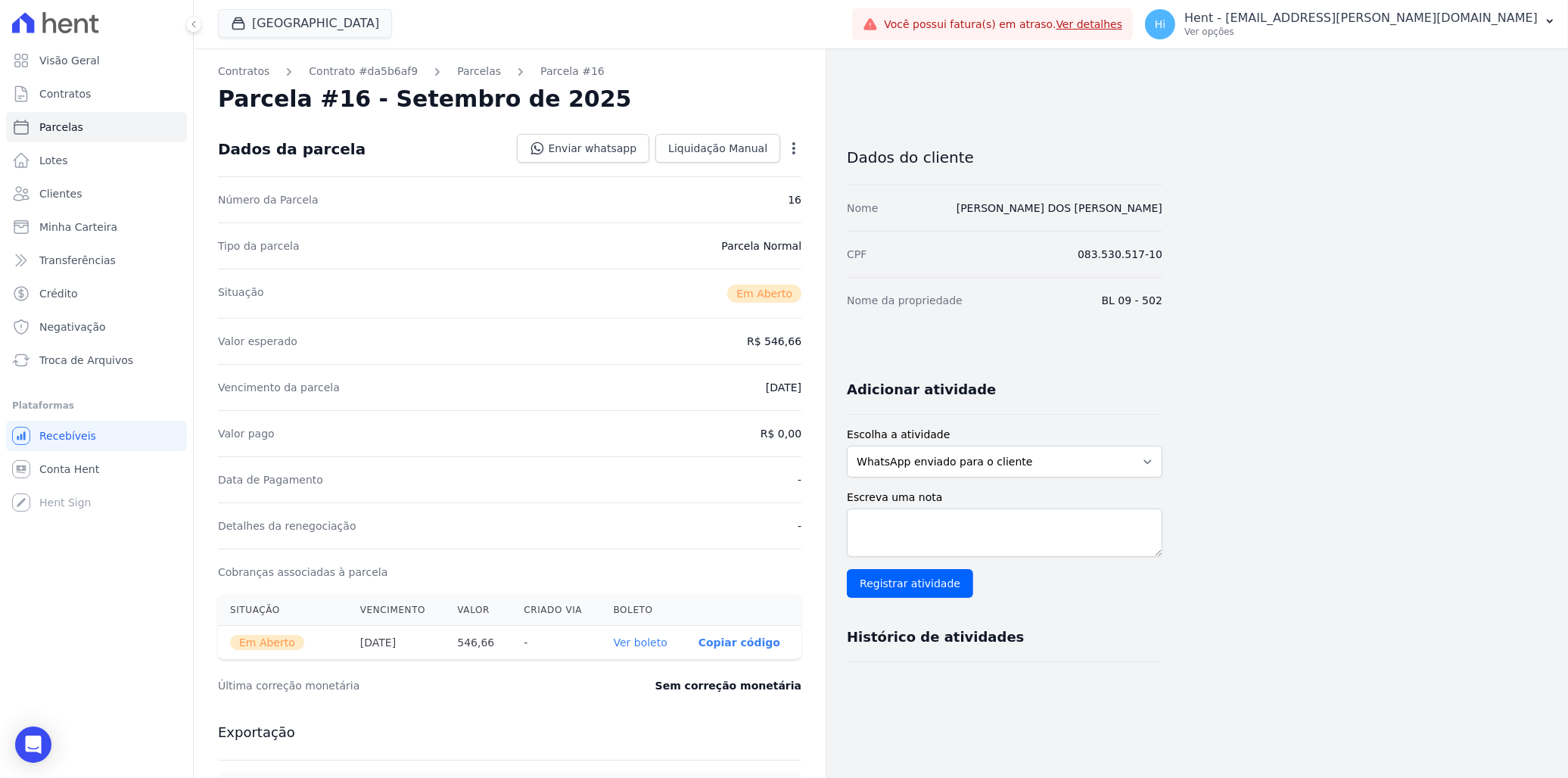
click at [648, 641] on link "Ver boleto" at bounding box center [640, 643] width 53 height 12
